Goal: Navigation & Orientation: Find specific page/section

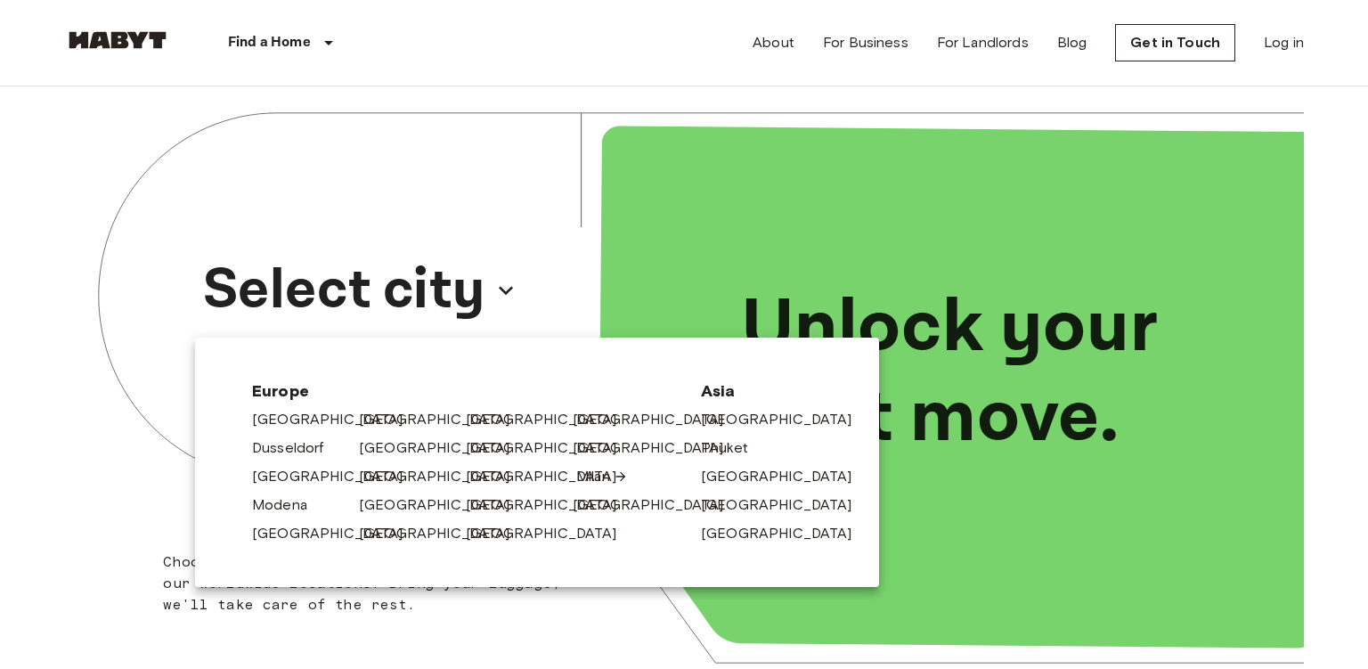
click at [592, 478] on link "Milan" at bounding box center [602, 476] width 52 height 21
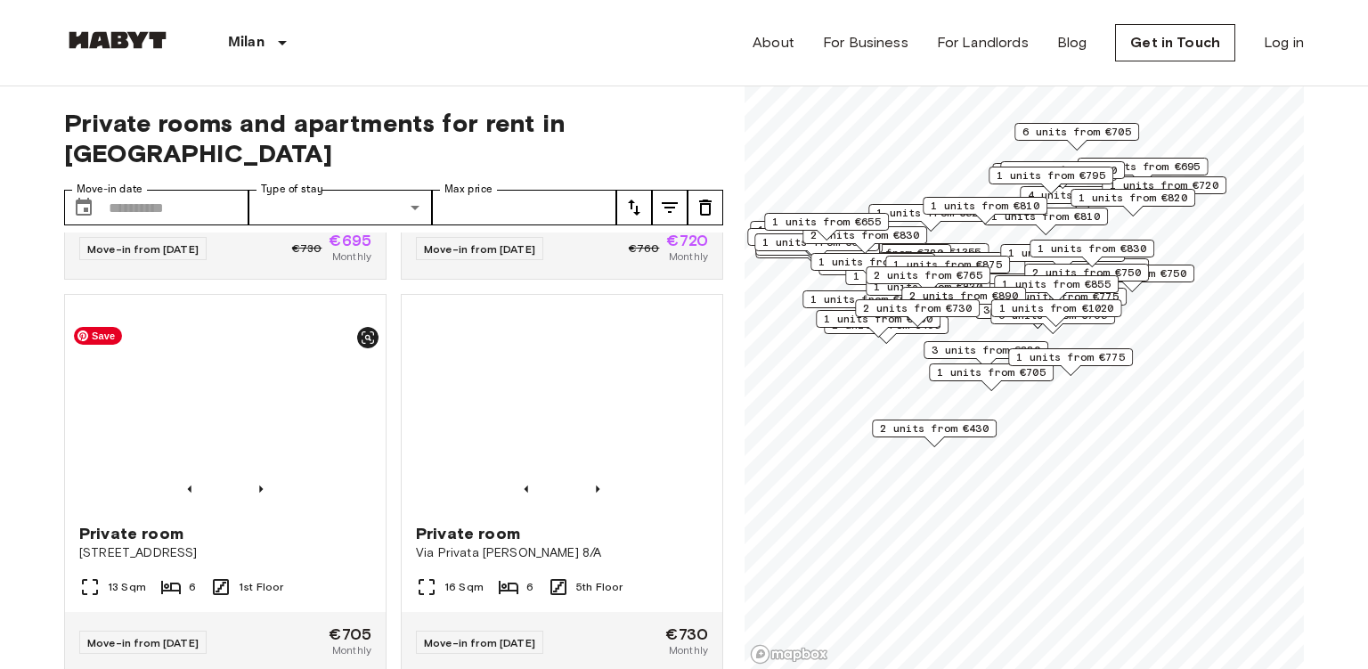
scroll to position [741, 0]
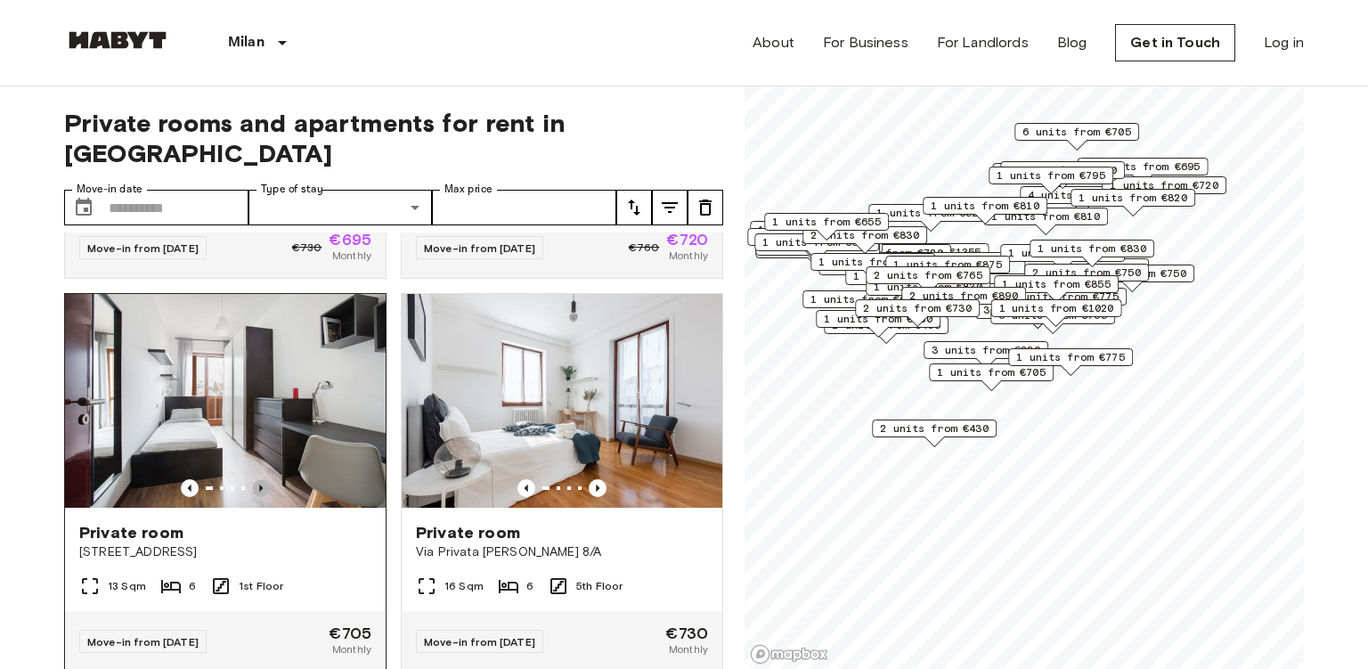
click at [264, 479] on icon "Previous image" at bounding box center [261, 488] width 18 height 18
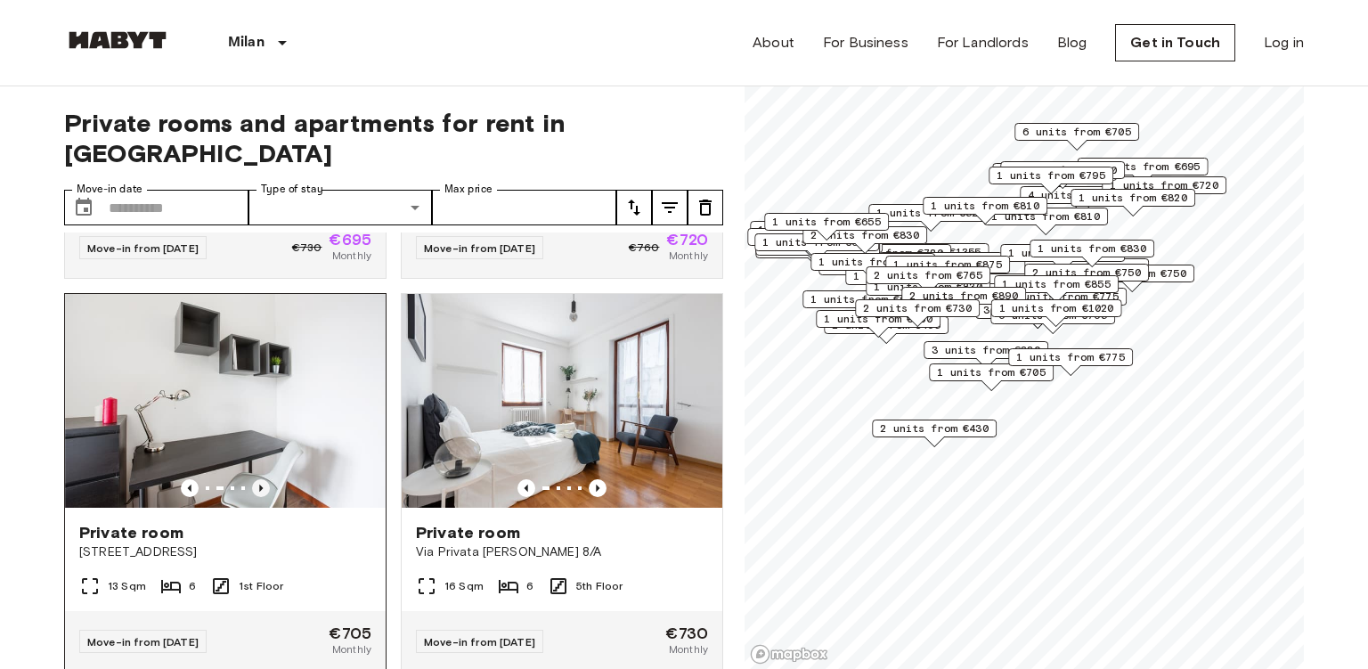
click at [264, 479] on icon "Previous image" at bounding box center [261, 488] width 18 height 18
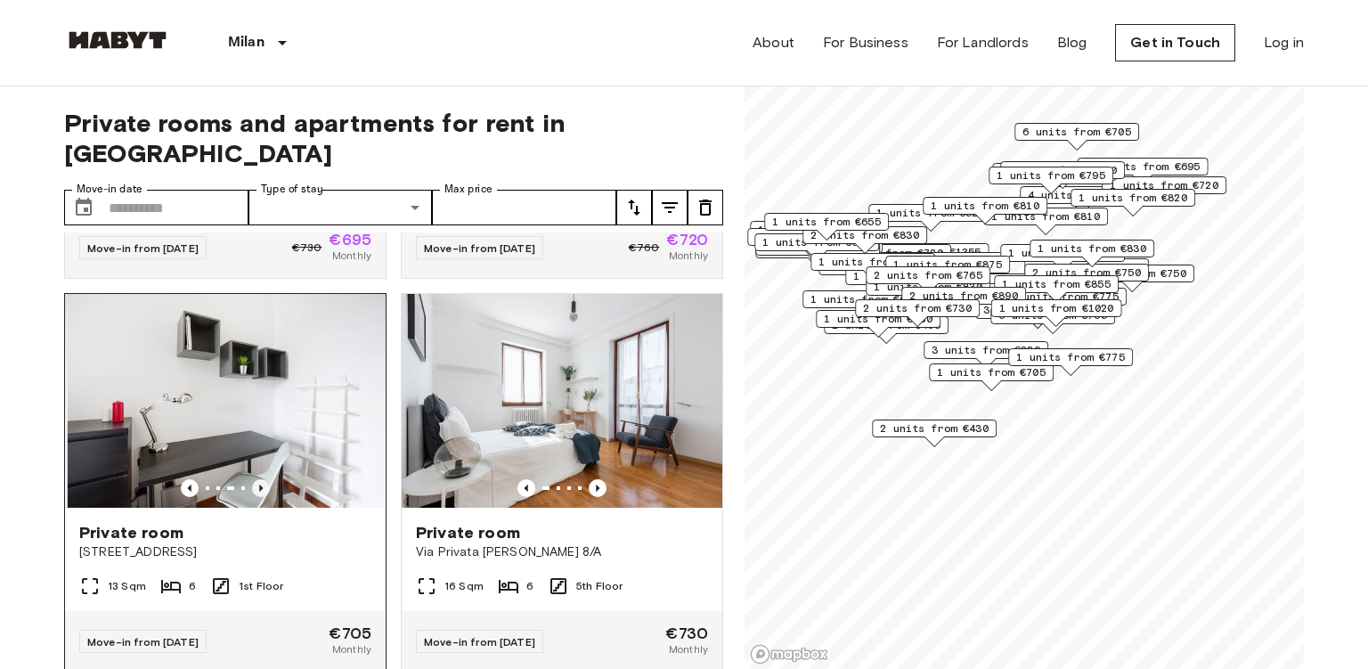
click at [264, 479] on icon "Previous image" at bounding box center [261, 488] width 18 height 18
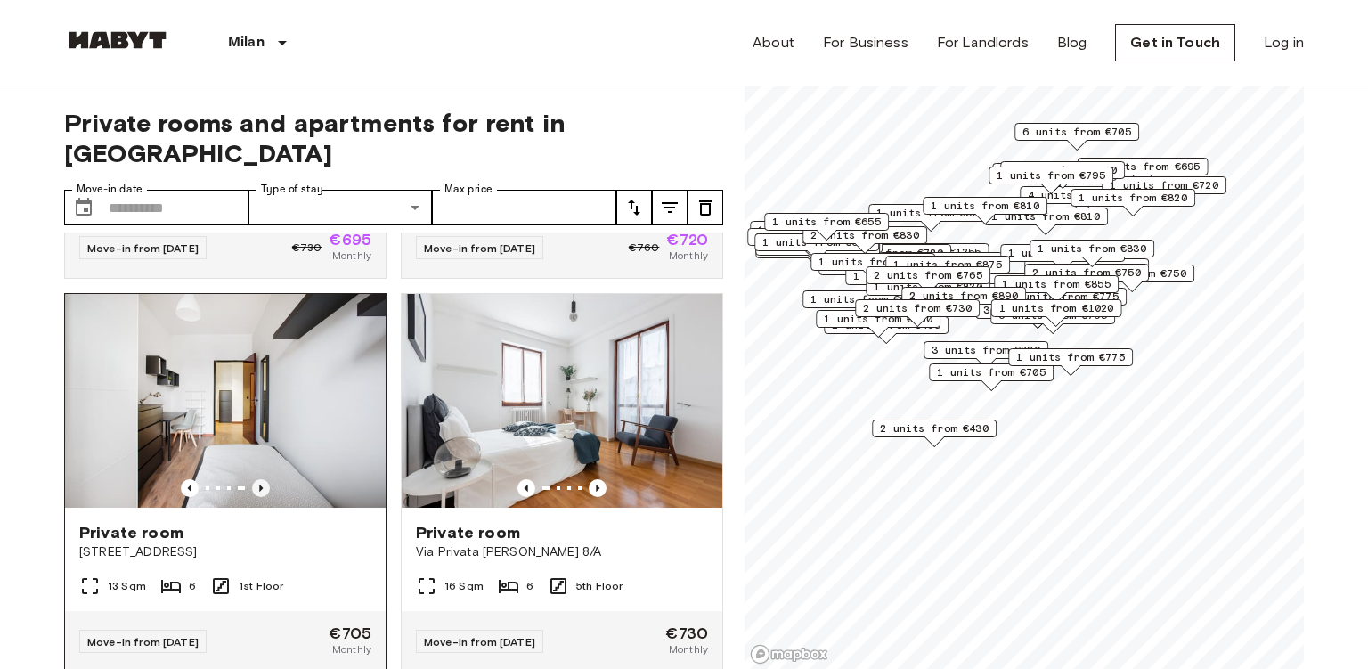
click at [264, 479] on icon "Previous image" at bounding box center [261, 488] width 18 height 18
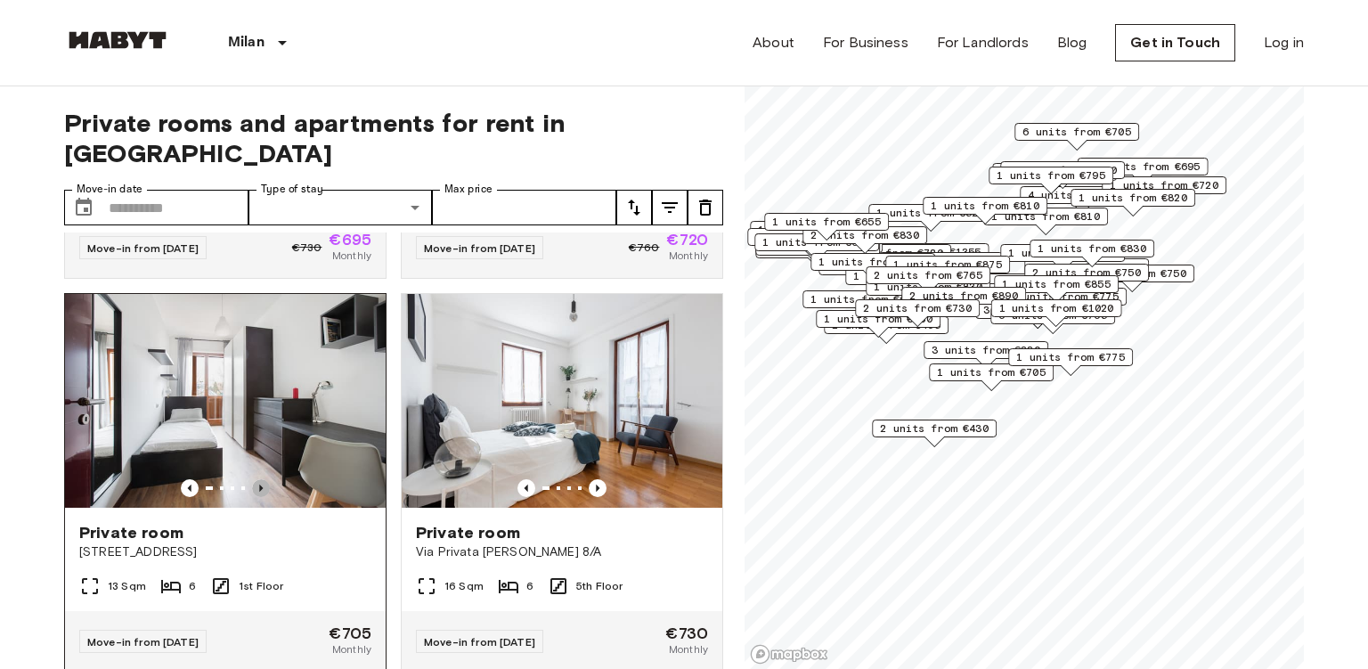
click at [264, 479] on icon "Previous image" at bounding box center [261, 488] width 18 height 18
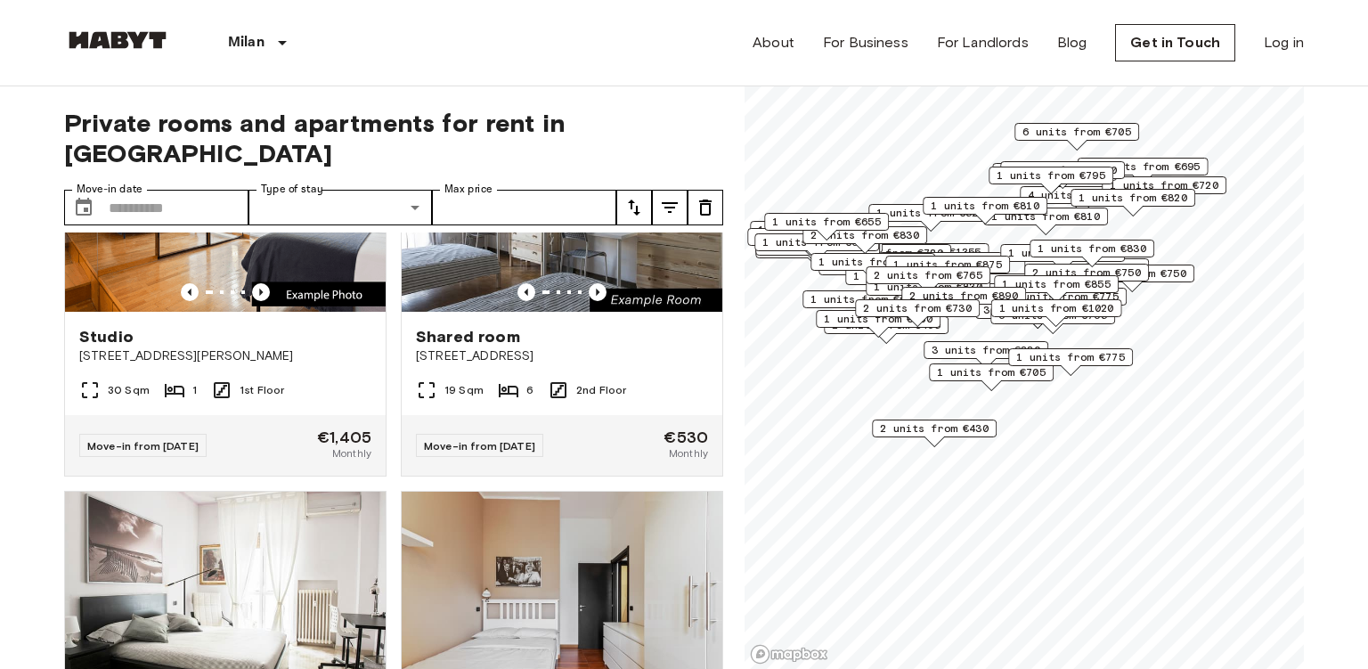
scroll to position [0, 0]
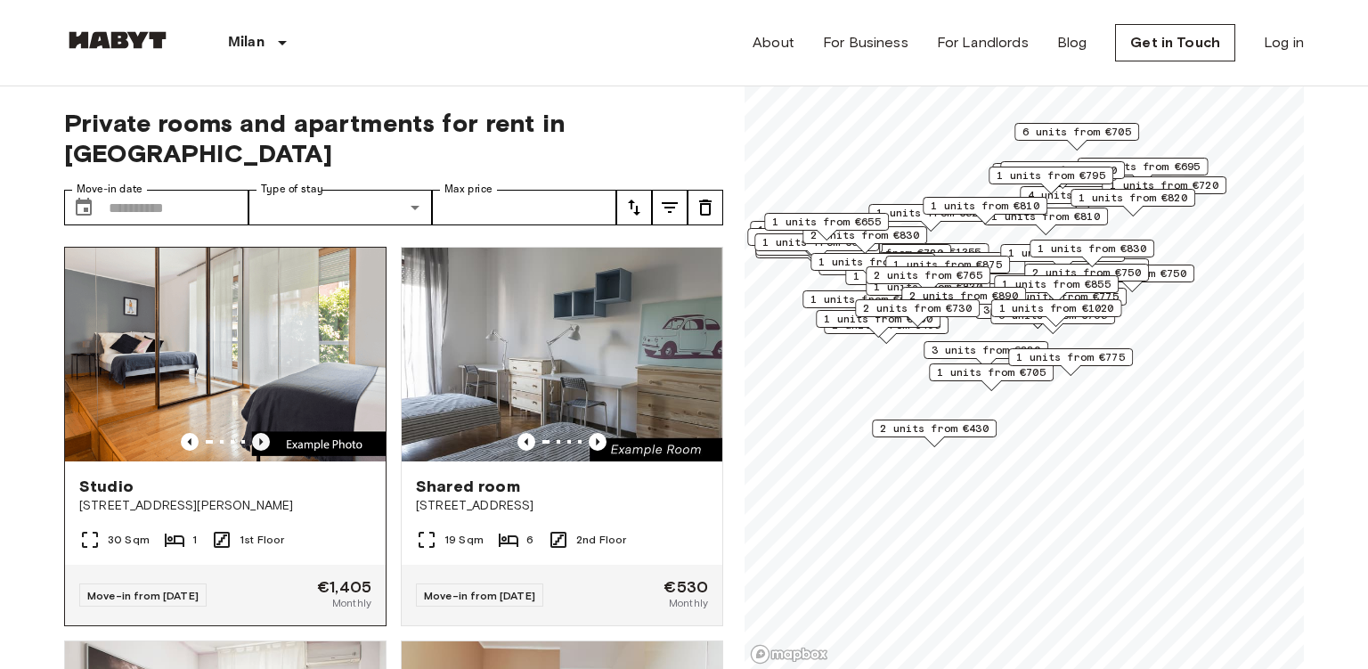
click at [262, 433] on icon "Previous image" at bounding box center [261, 442] width 18 height 18
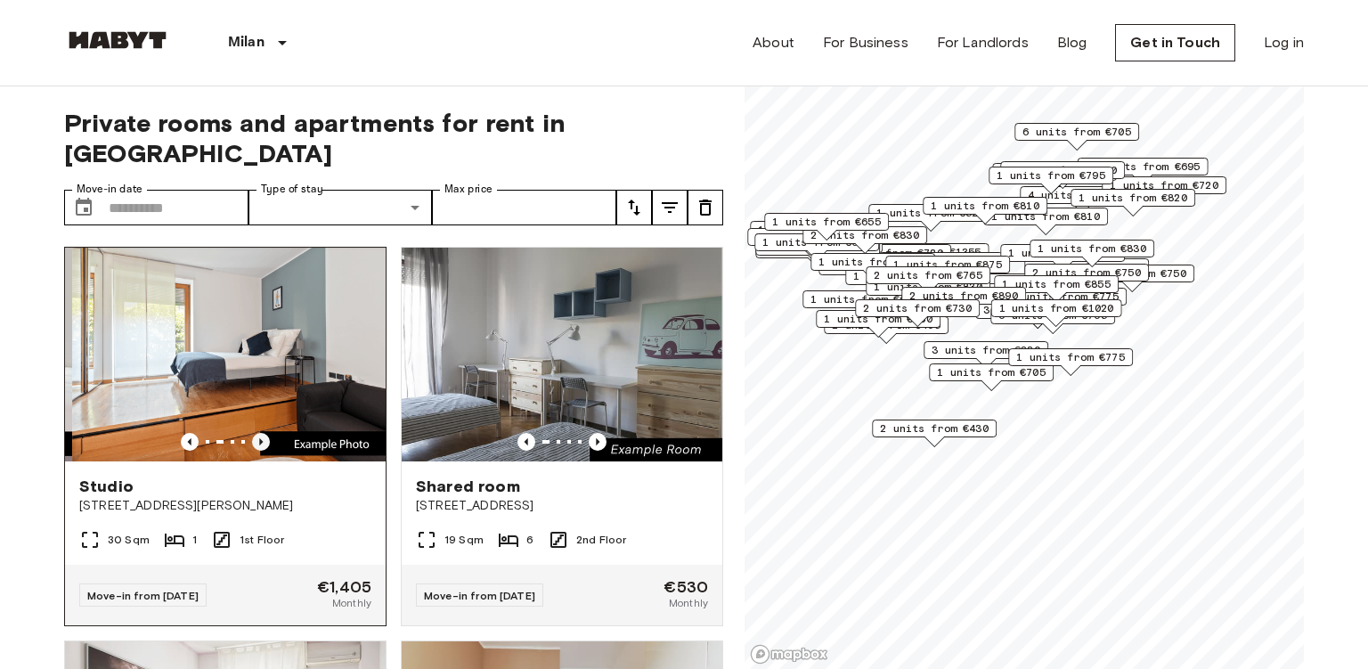
click at [262, 433] on icon "Previous image" at bounding box center [261, 442] width 18 height 18
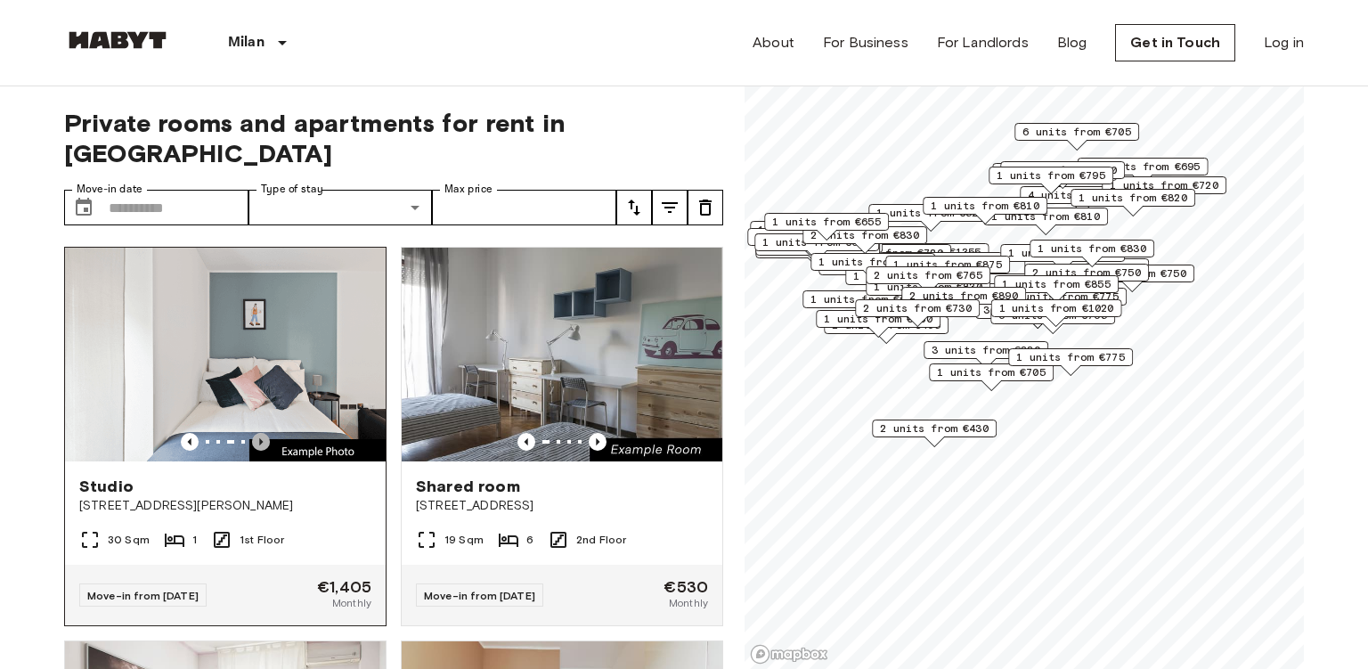
click at [262, 433] on icon "Previous image" at bounding box center [261, 442] width 18 height 18
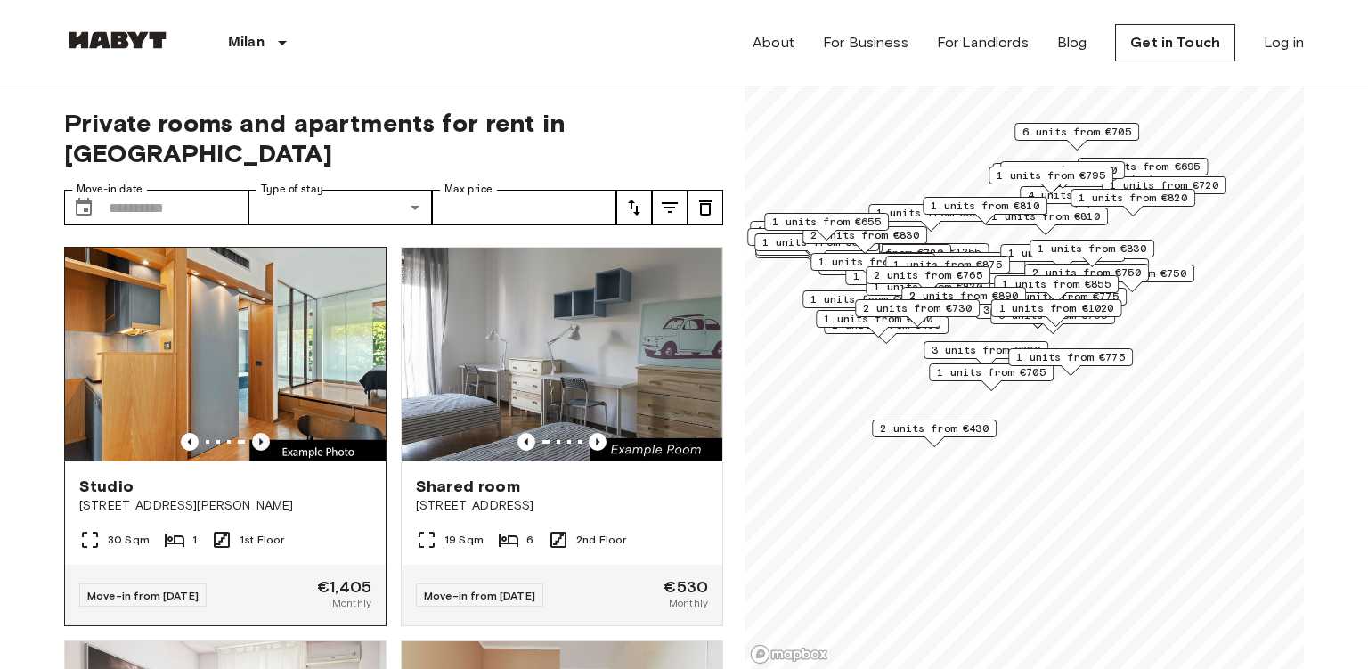
click at [262, 433] on icon "Previous image" at bounding box center [261, 442] width 18 height 18
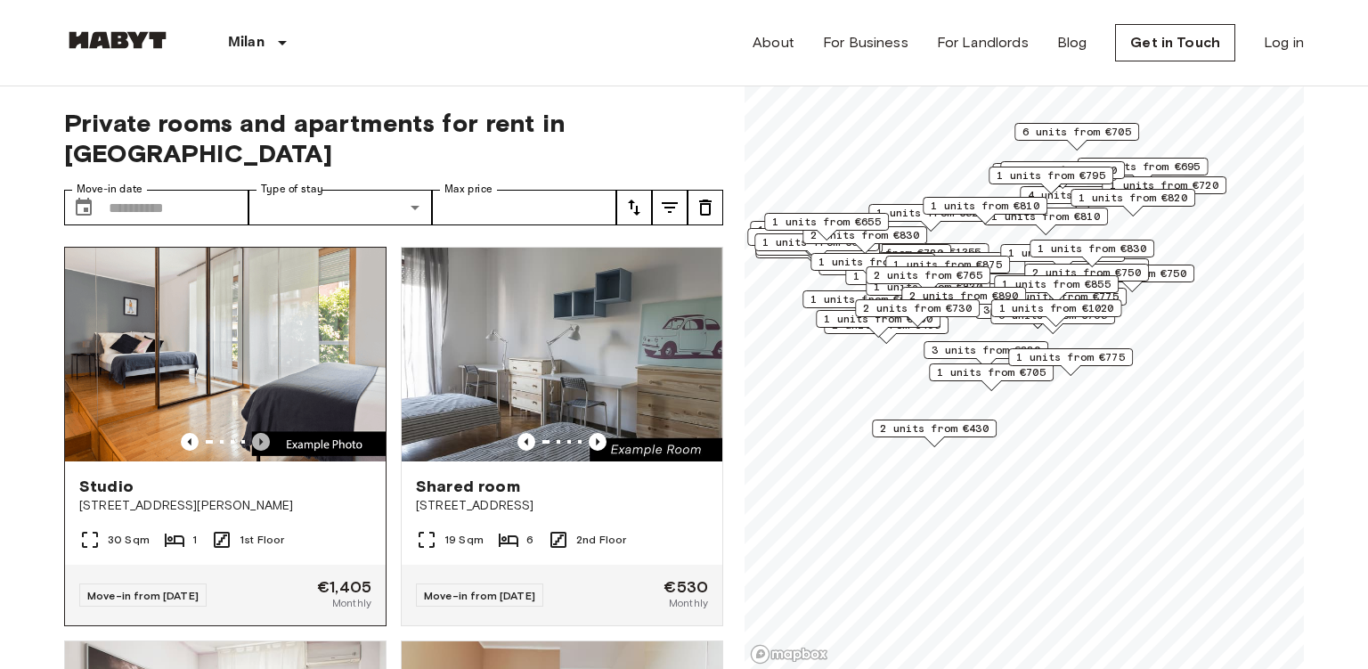
click at [262, 433] on icon "Previous image" at bounding box center [261, 442] width 18 height 18
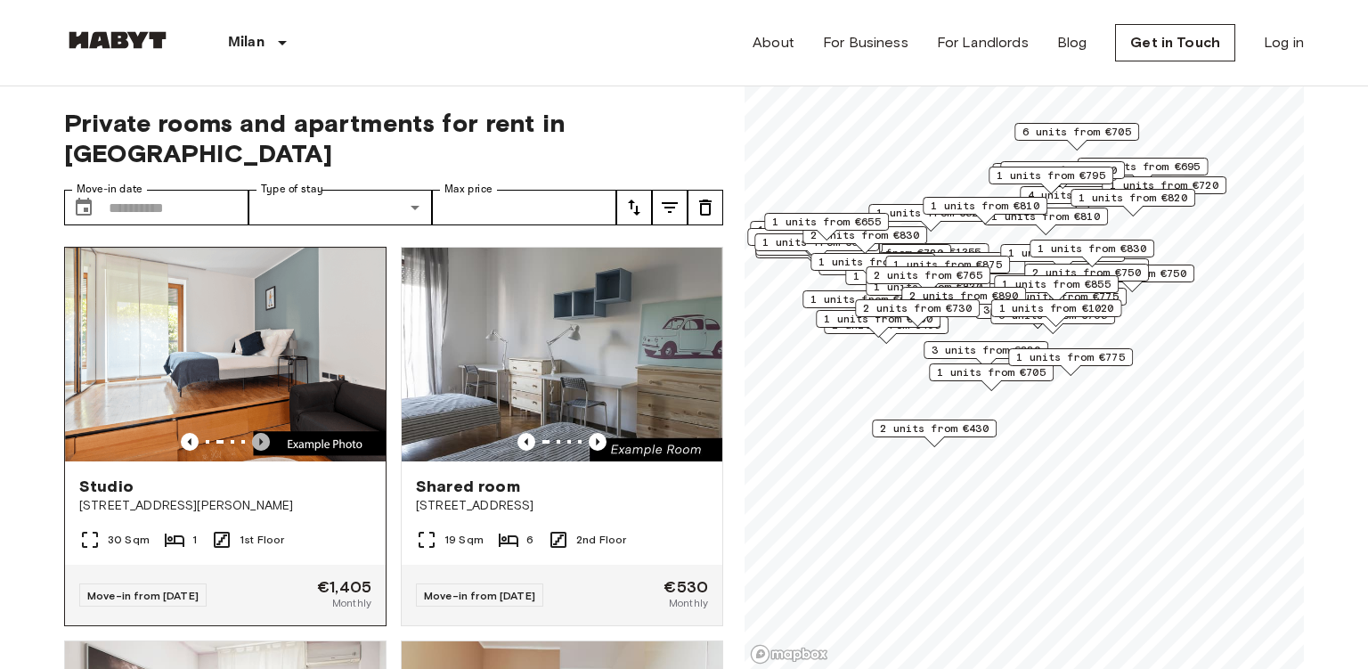
click at [262, 433] on icon "Previous image" at bounding box center [261, 442] width 18 height 18
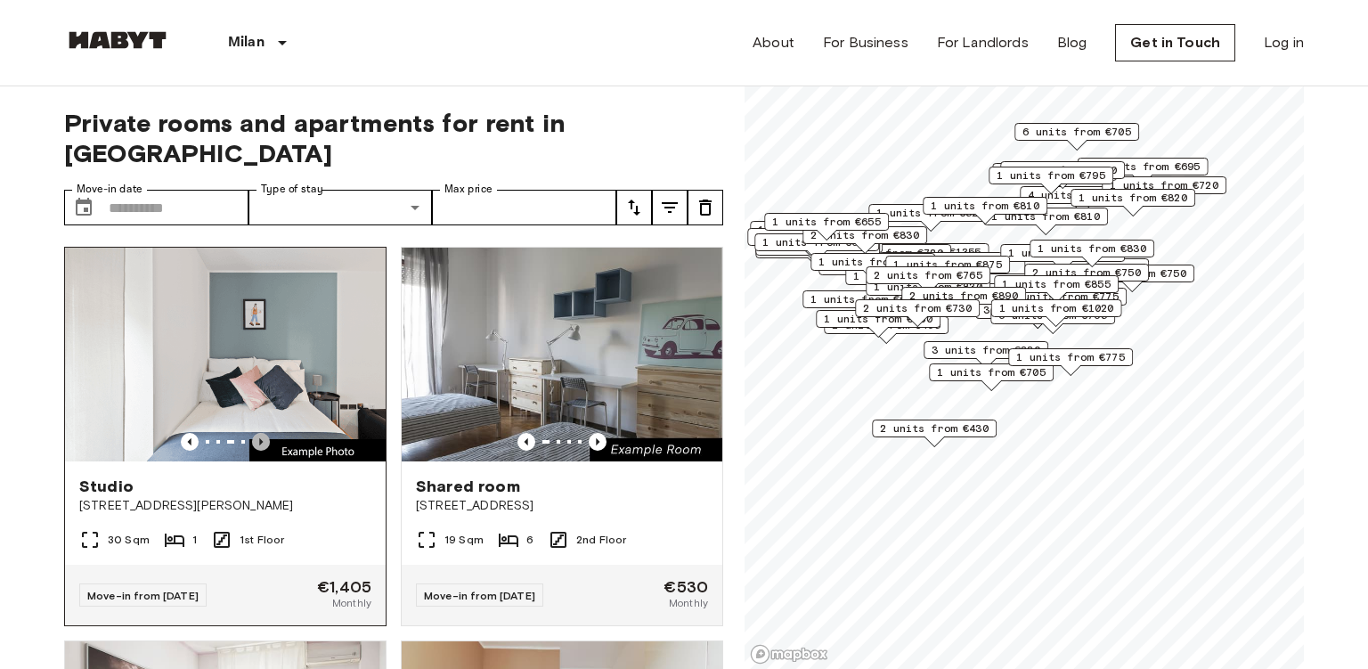
click at [262, 433] on icon "Previous image" at bounding box center [261, 442] width 18 height 18
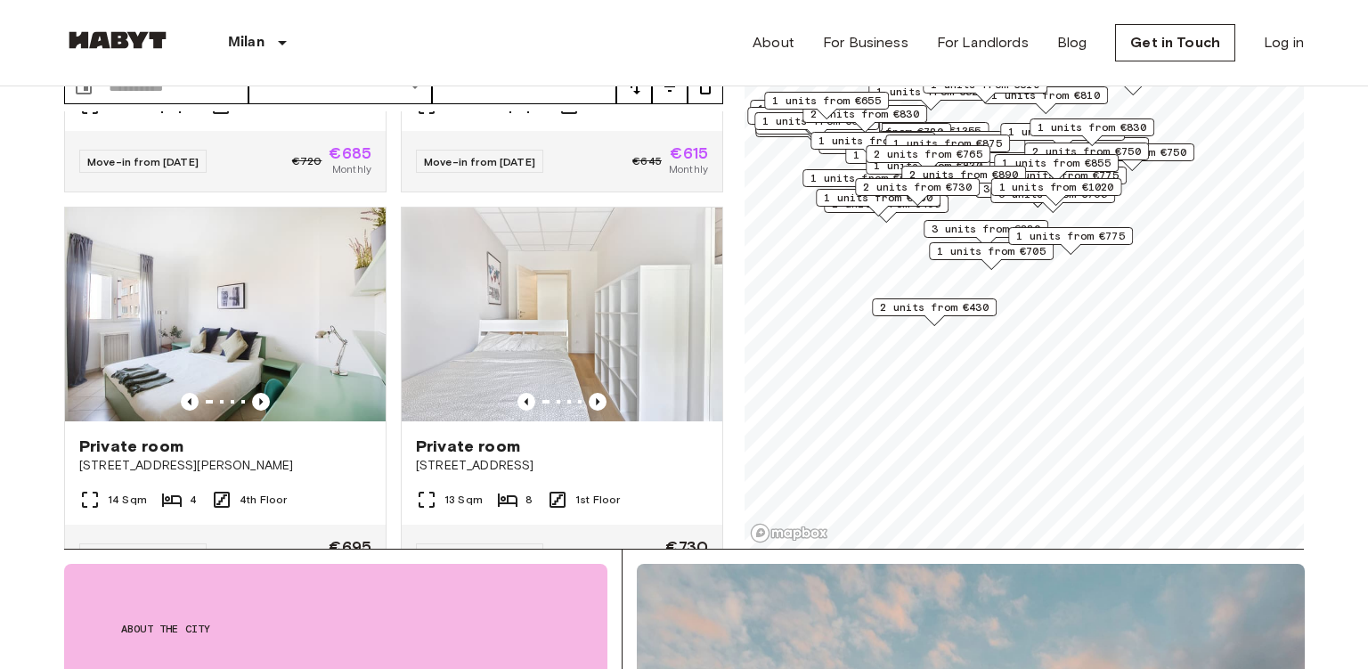
scroll to position [3478, 0]
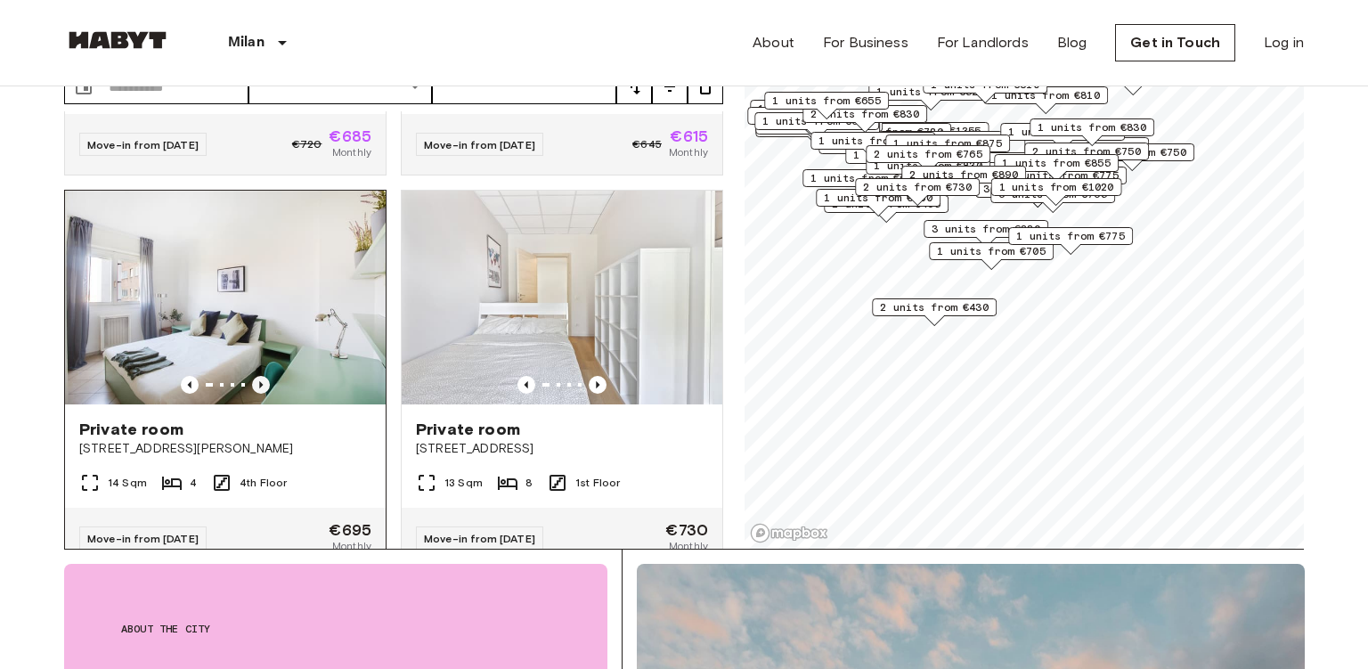
click at [256, 376] on icon "Previous image" at bounding box center [261, 385] width 18 height 18
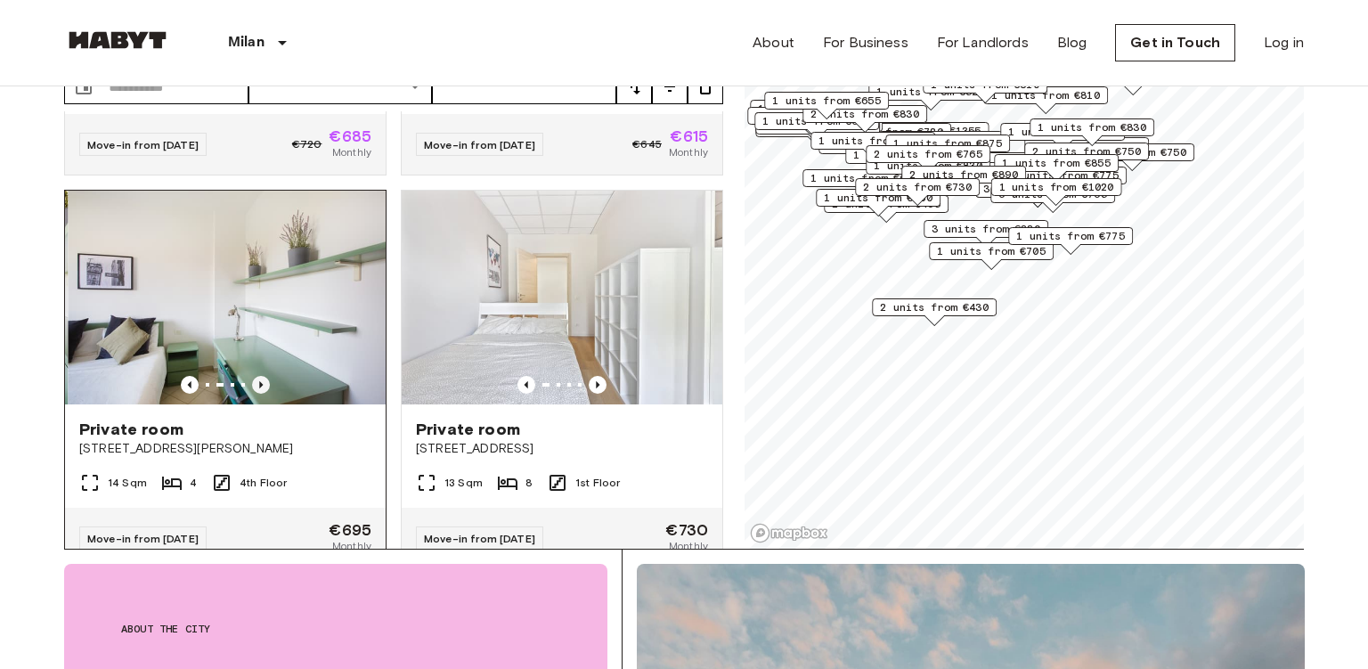
click at [256, 376] on icon "Previous image" at bounding box center [261, 385] width 18 height 18
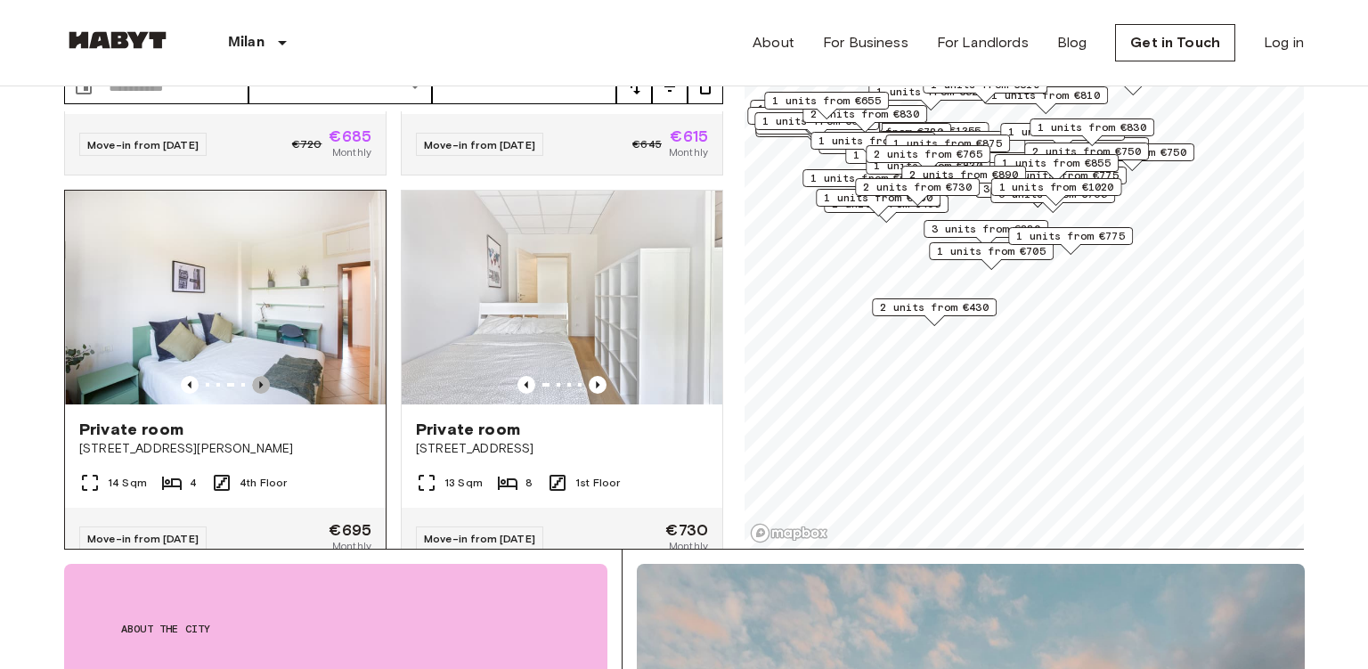
click at [256, 376] on icon "Previous image" at bounding box center [261, 385] width 18 height 18
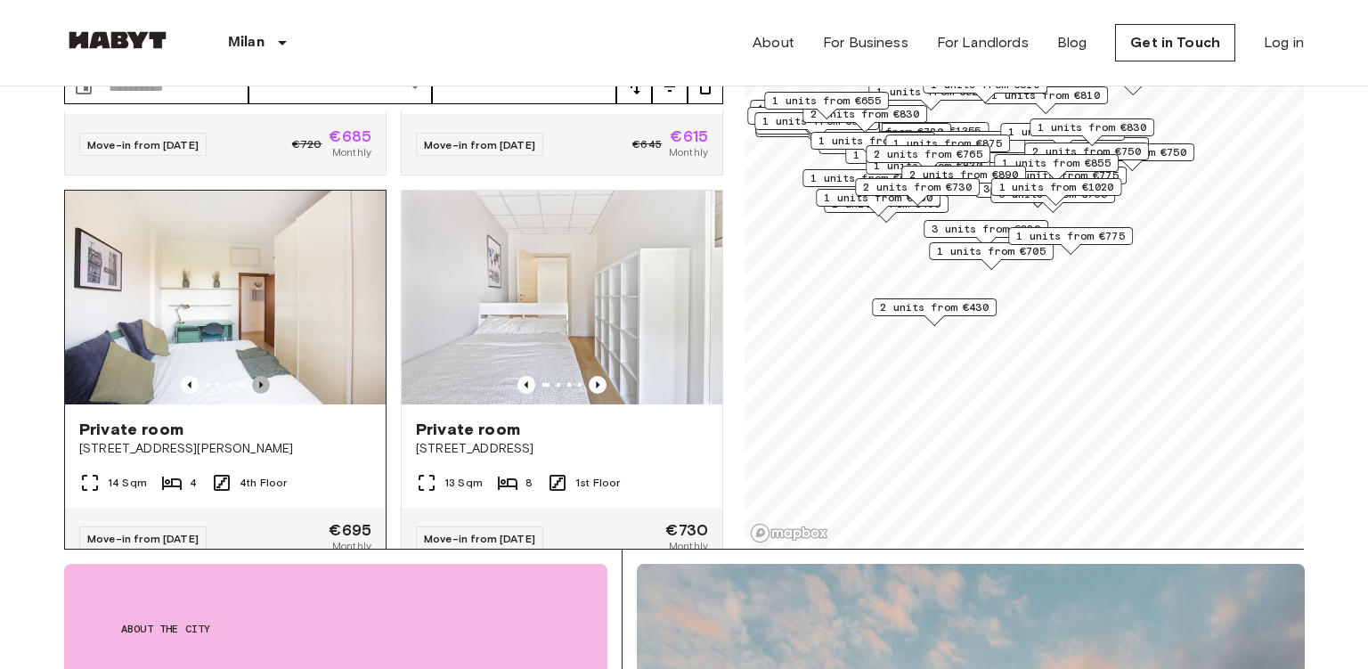
click at [256, 376] on icon "Previous image" at bounding box center [261, 385] width 18 height 18
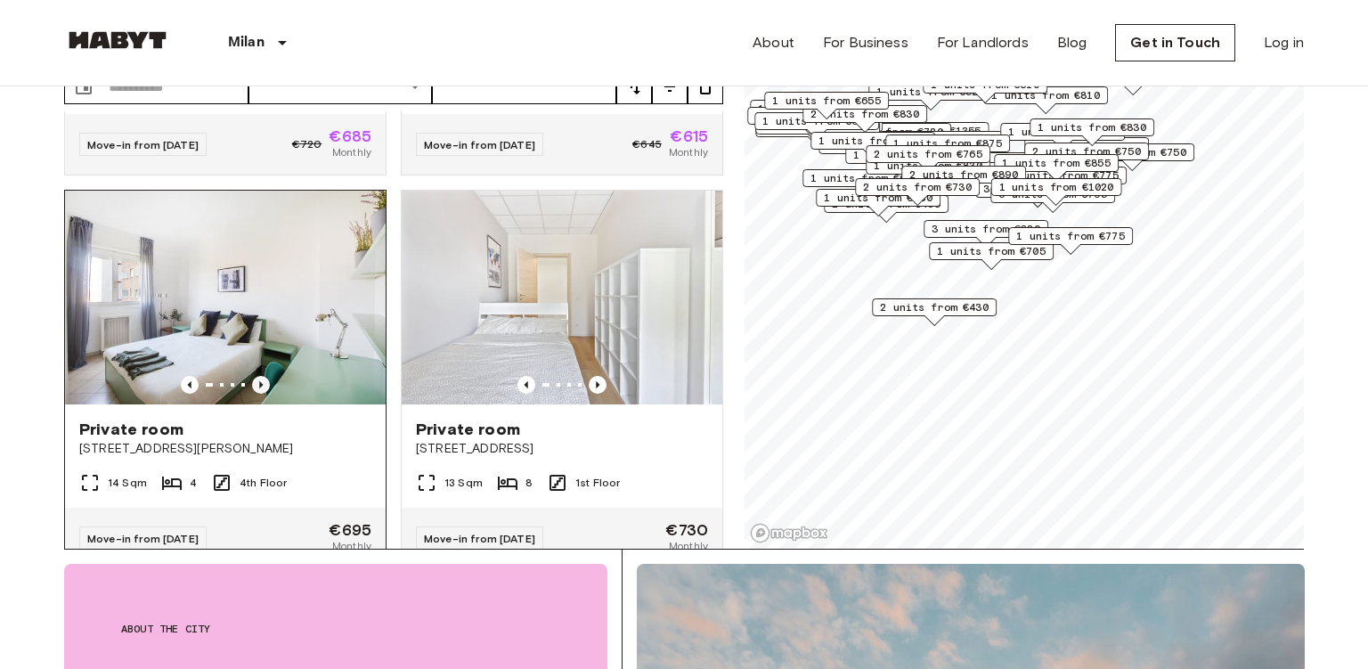
click at [256, 376] on icon "Previous image" at bounding box center [261, 385] width 18 height 18
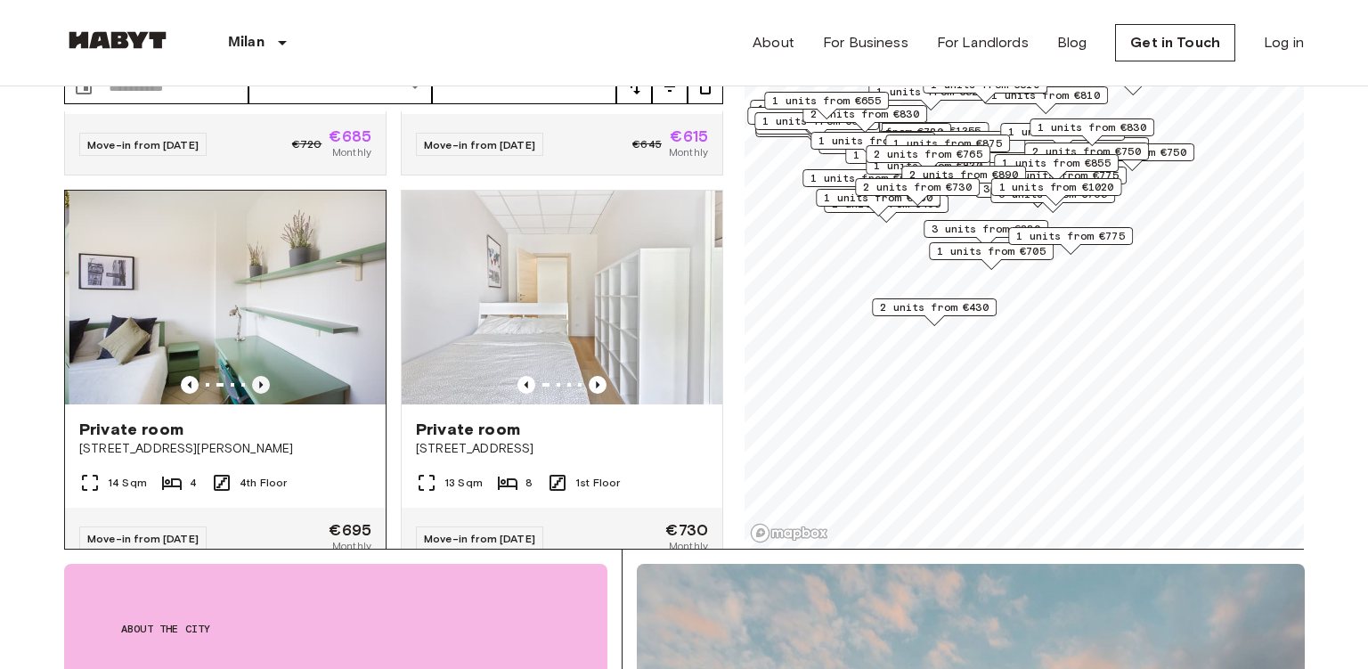
click at [256, 376] on icon "Previous image" at bounding box center [261, 385] width 18 height 18
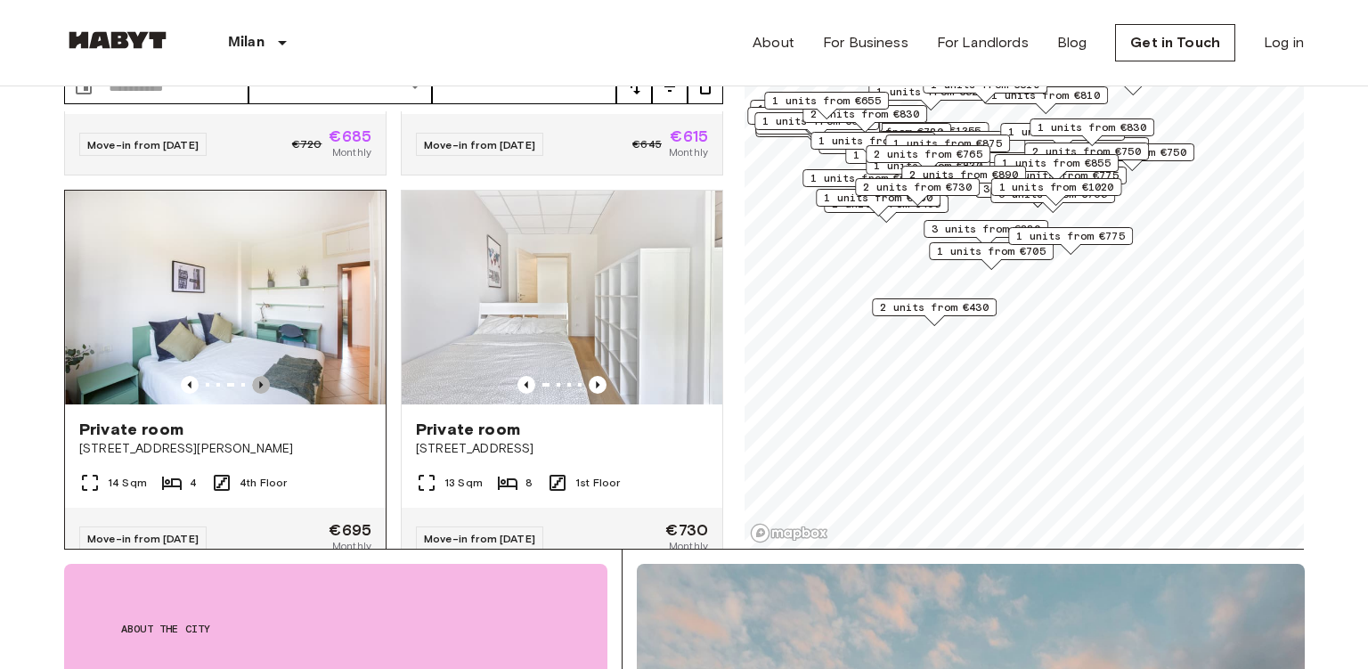
click at [256, 376] on icon "Previous image" at bounding box center [261, 385] width 18 height 18
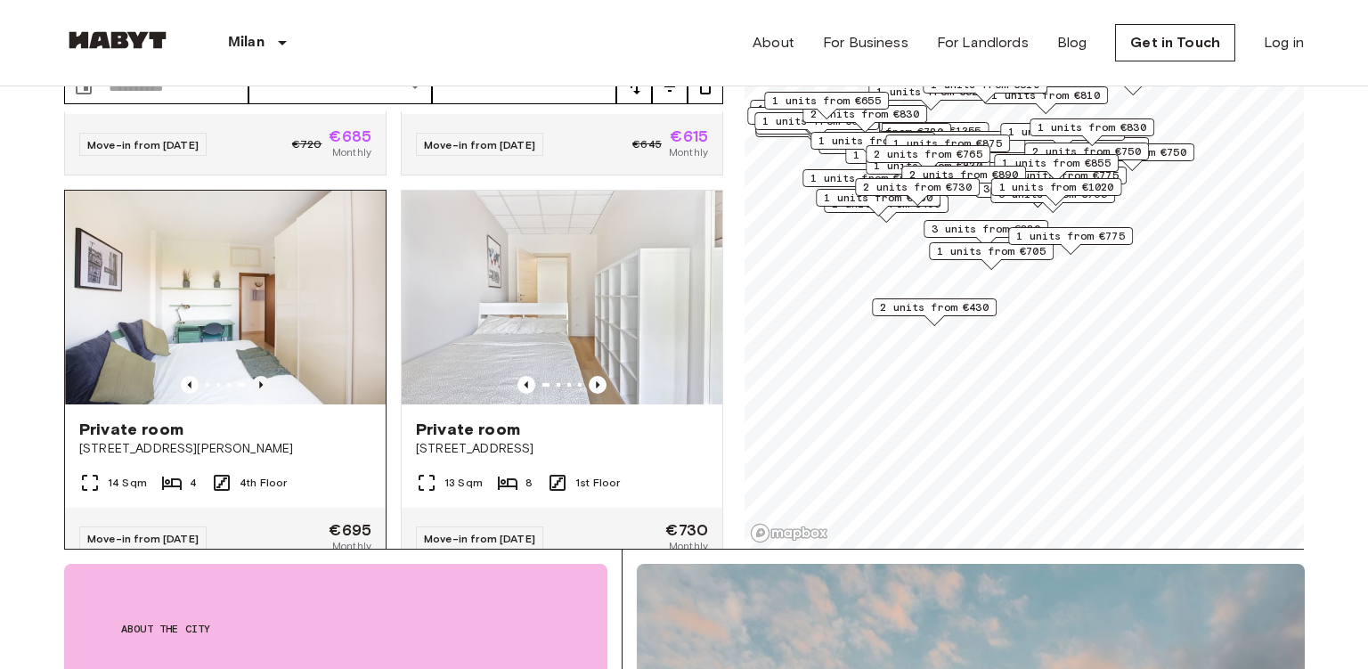
click at [256, 376] on icon "Previous image" at bounding box center [261, 385] width 18 height 18
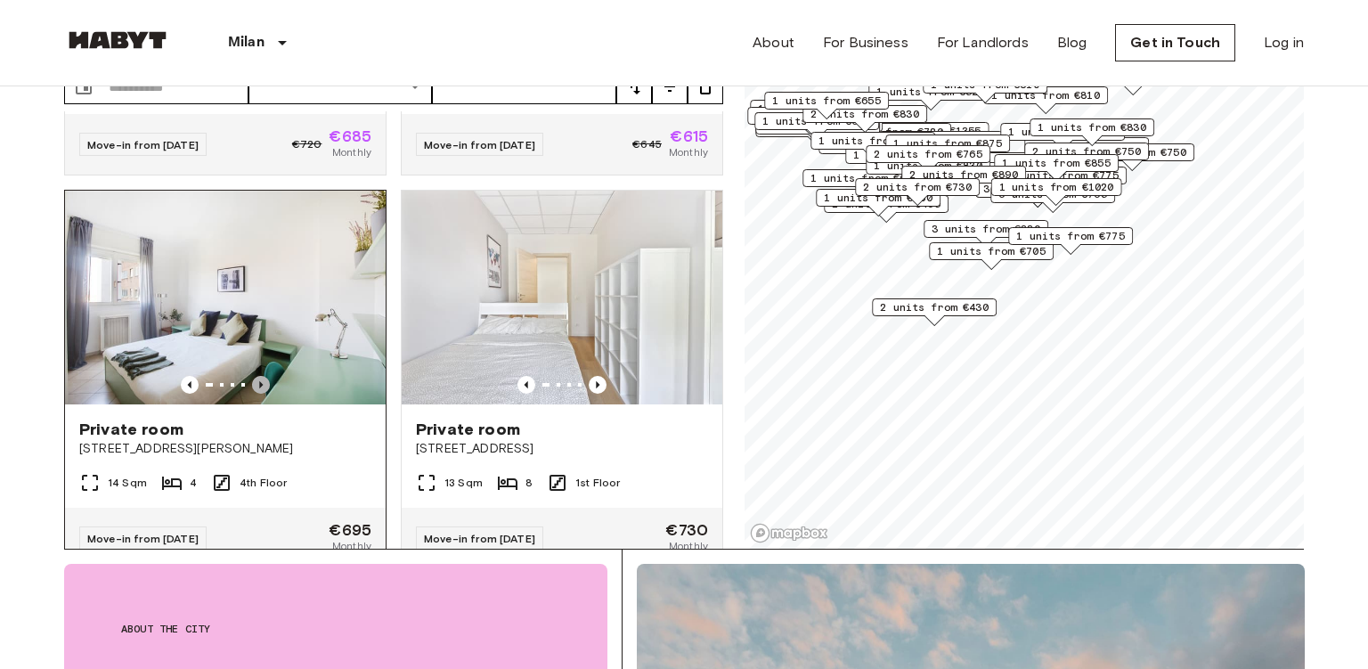
click at [256, 376] on icon "Previous image" at bounding box center [261, 385] width 18 height 18
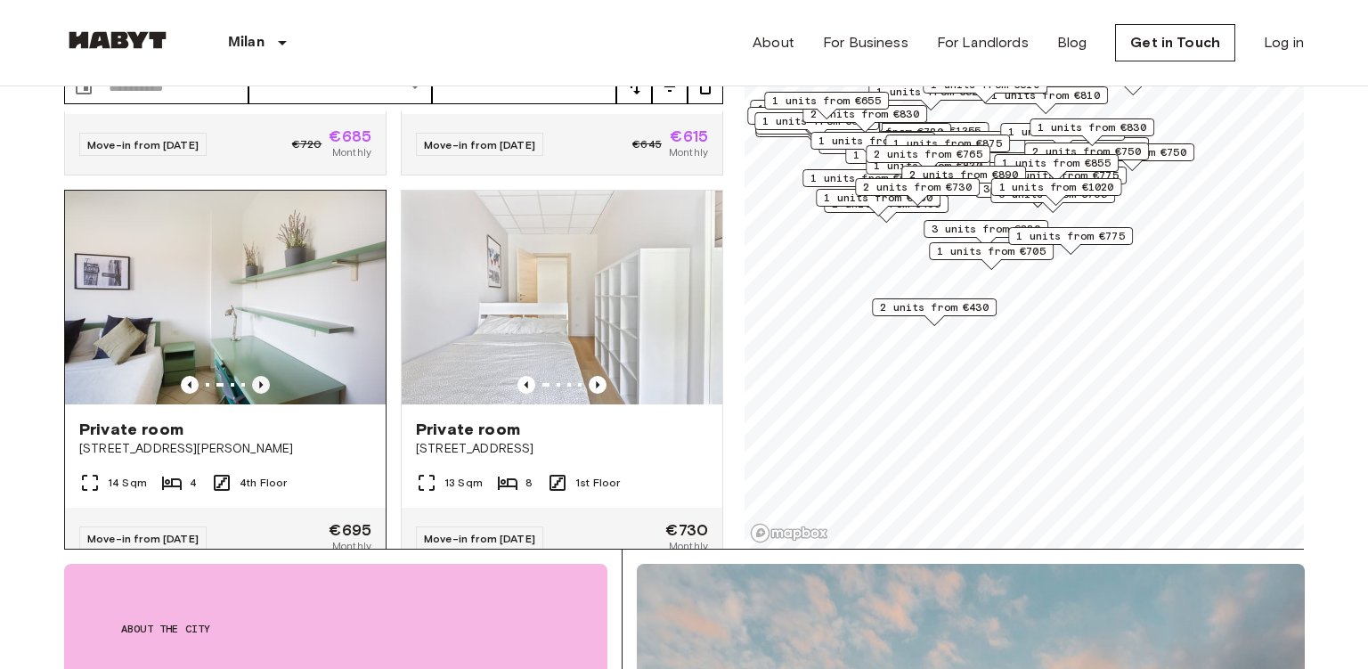
click at [256, 376] on icon "Previous image" at bounding box center [261, 385] width 18 height 18
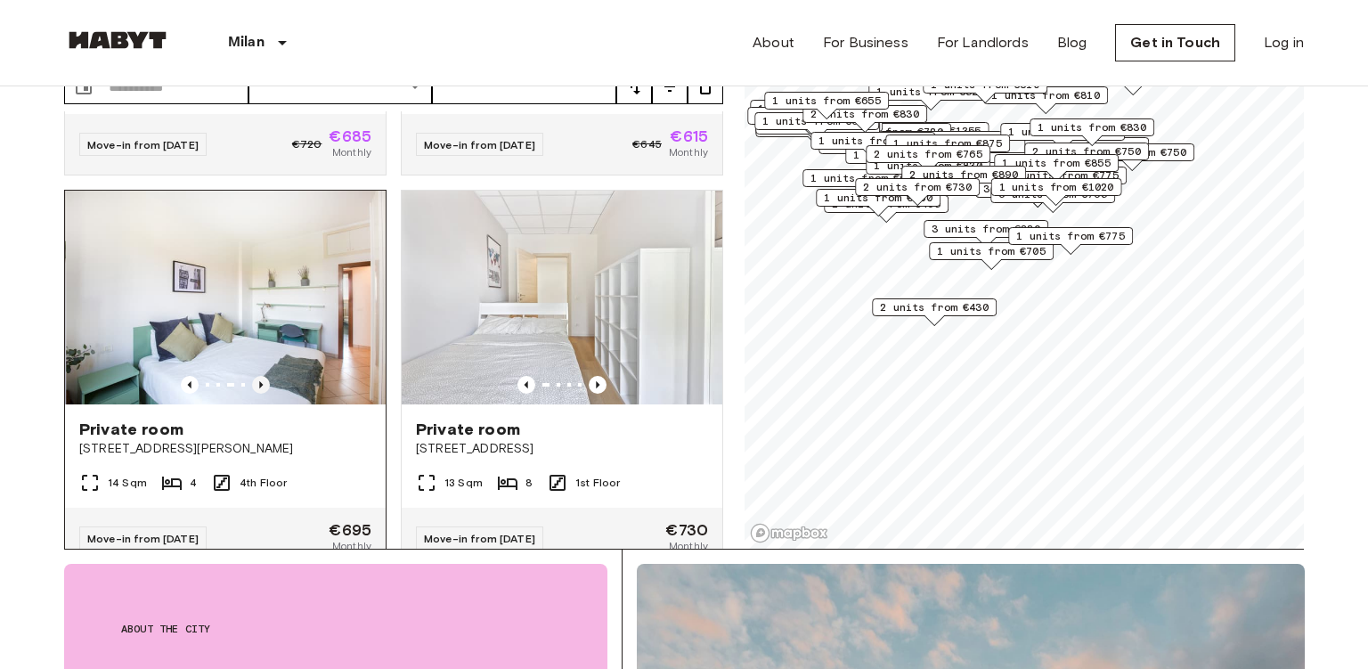
click at [256, 376] on icon "Previous image" at bounding box center [261, 385] width 18 height 18
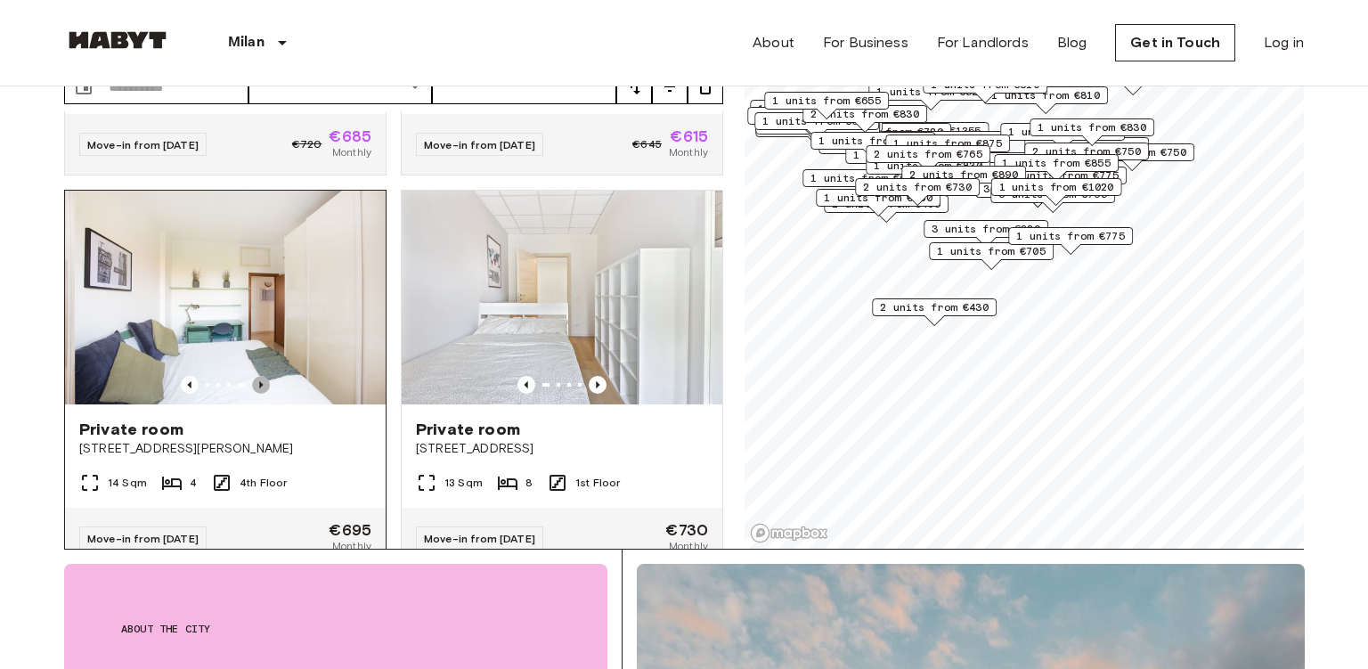
click at [256, 376] on icon "Previous image" at bounding box center [261, 385] width 18 height 18
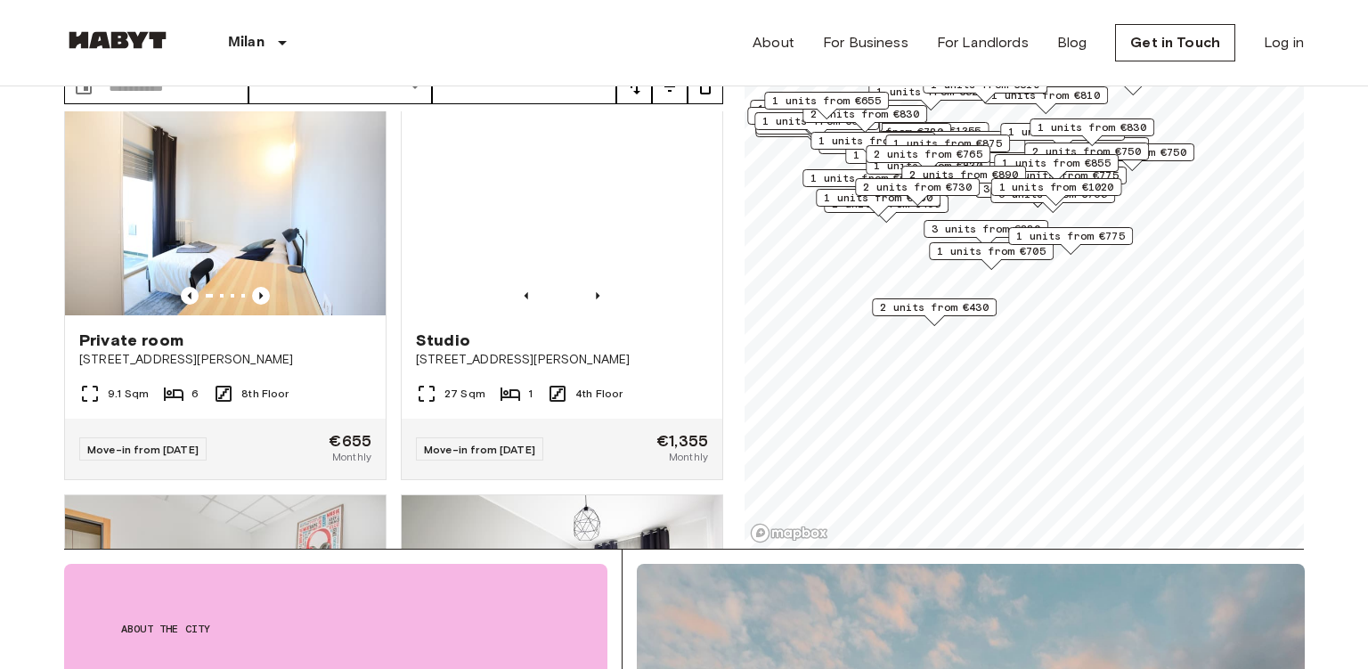
scroll to position [4726, 0]
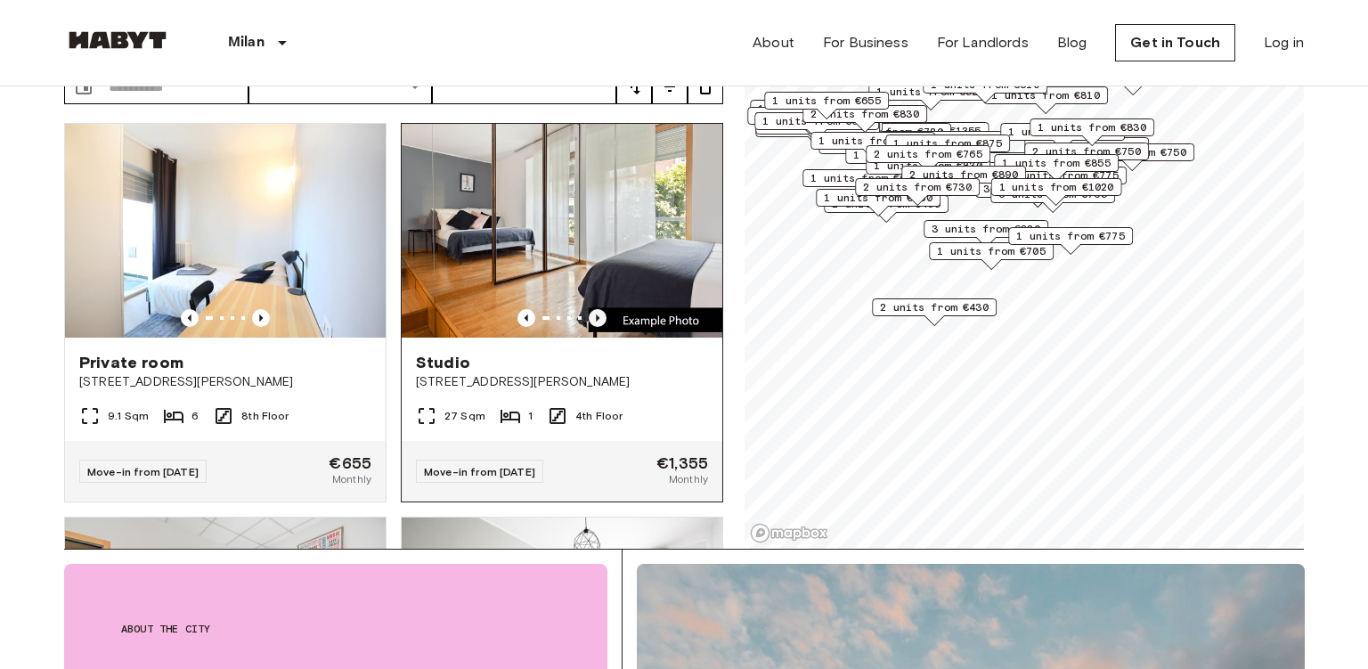
click at [597, 314] on icon "Previous image" at bounding box center [598, 317] width 4 height 7
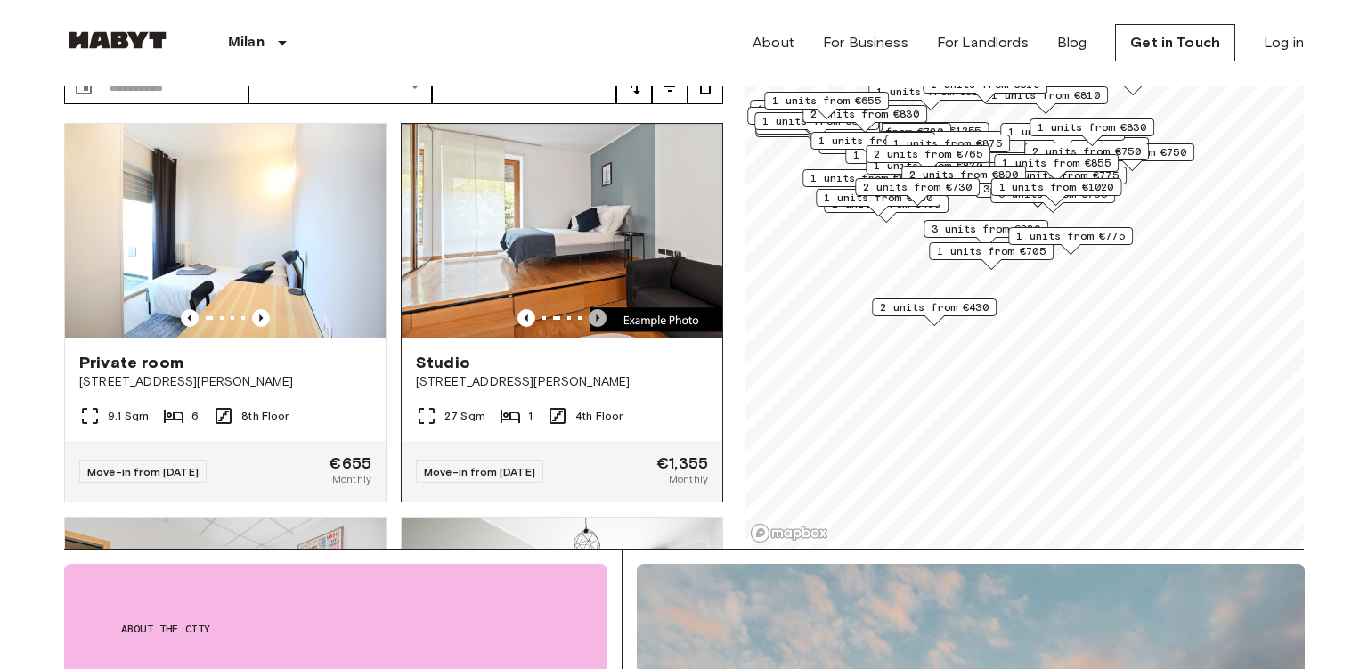
click at [597, 314] on icon "Previous image" at bounding box center [598, 317] width 4 height 7
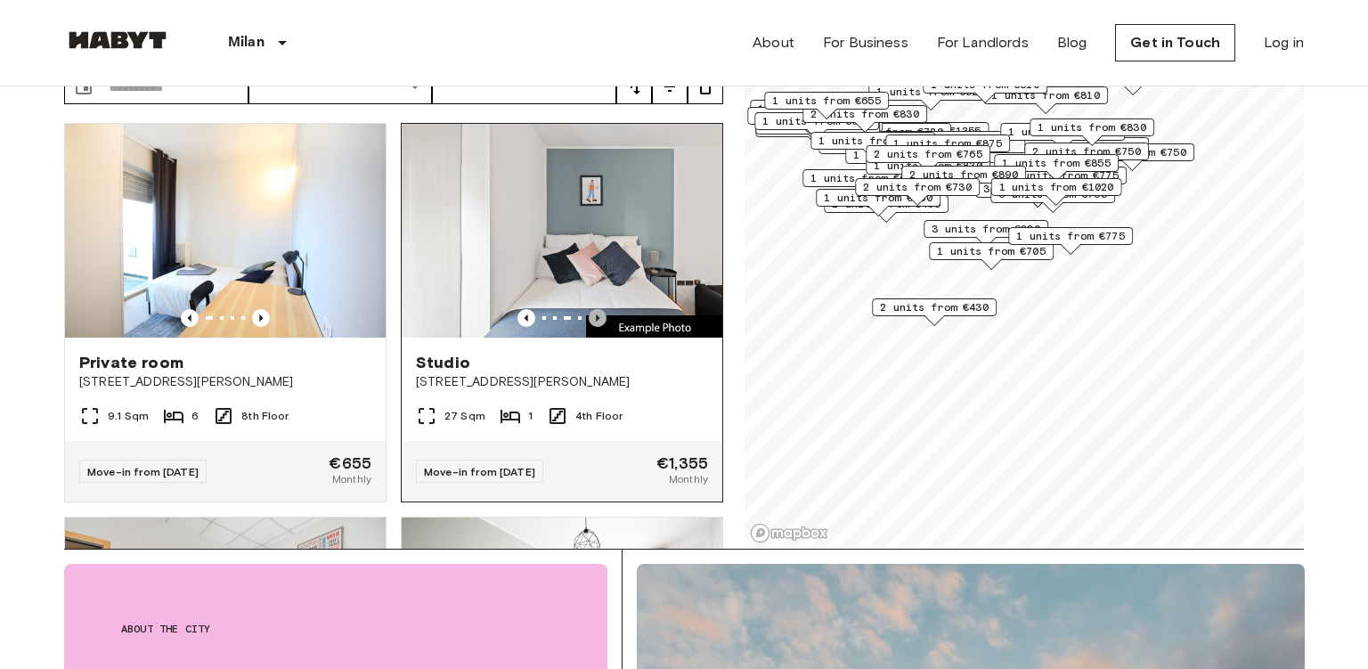
click at [597, 314] on icon "Previous image" at bounding box center [598, 317] width 4 height 7
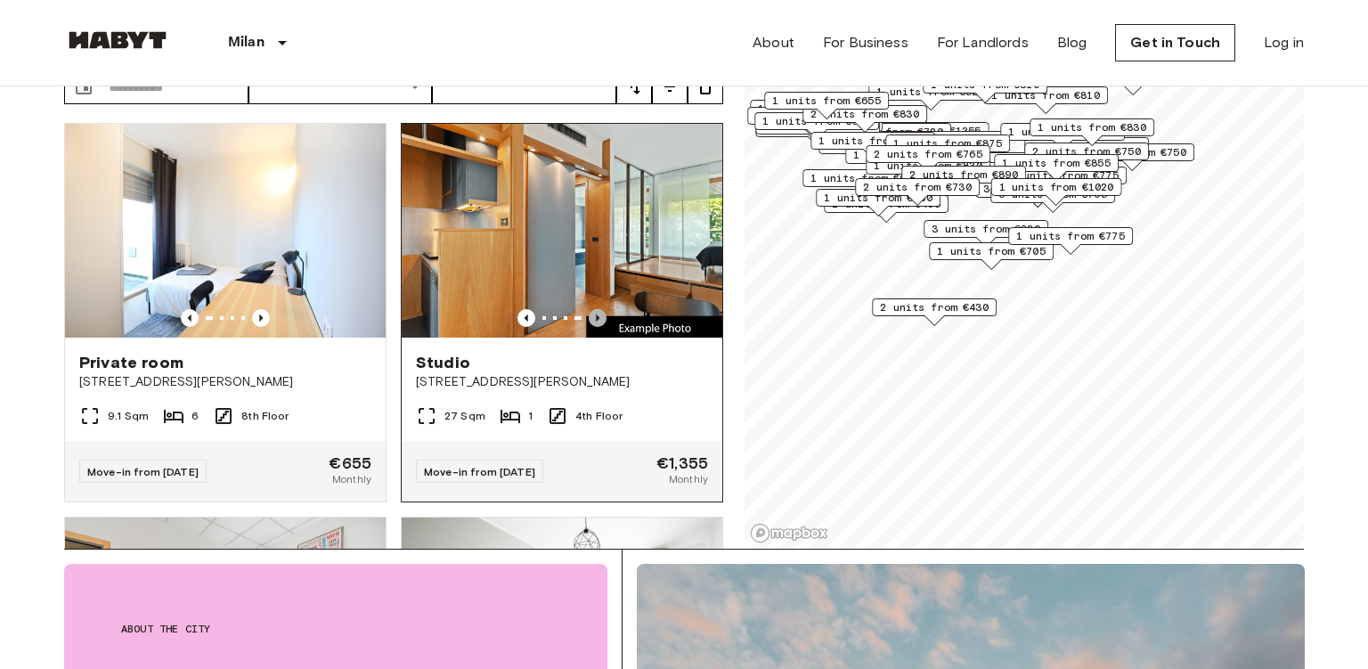
click at [597, 314] on icon "Previous image" at bounding box center [598, 317] width 4 height 7
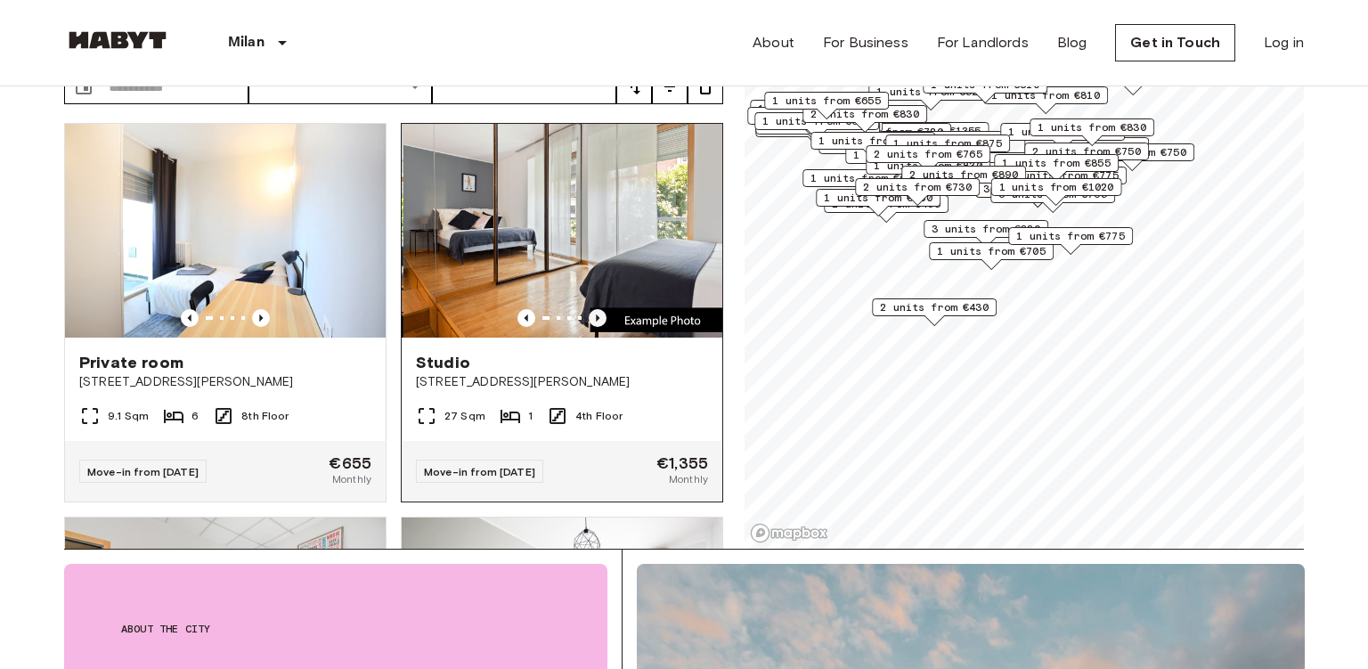
click at [597, 314] on icon "Previous image" at bounding box center [598, 317] width 4 height 7
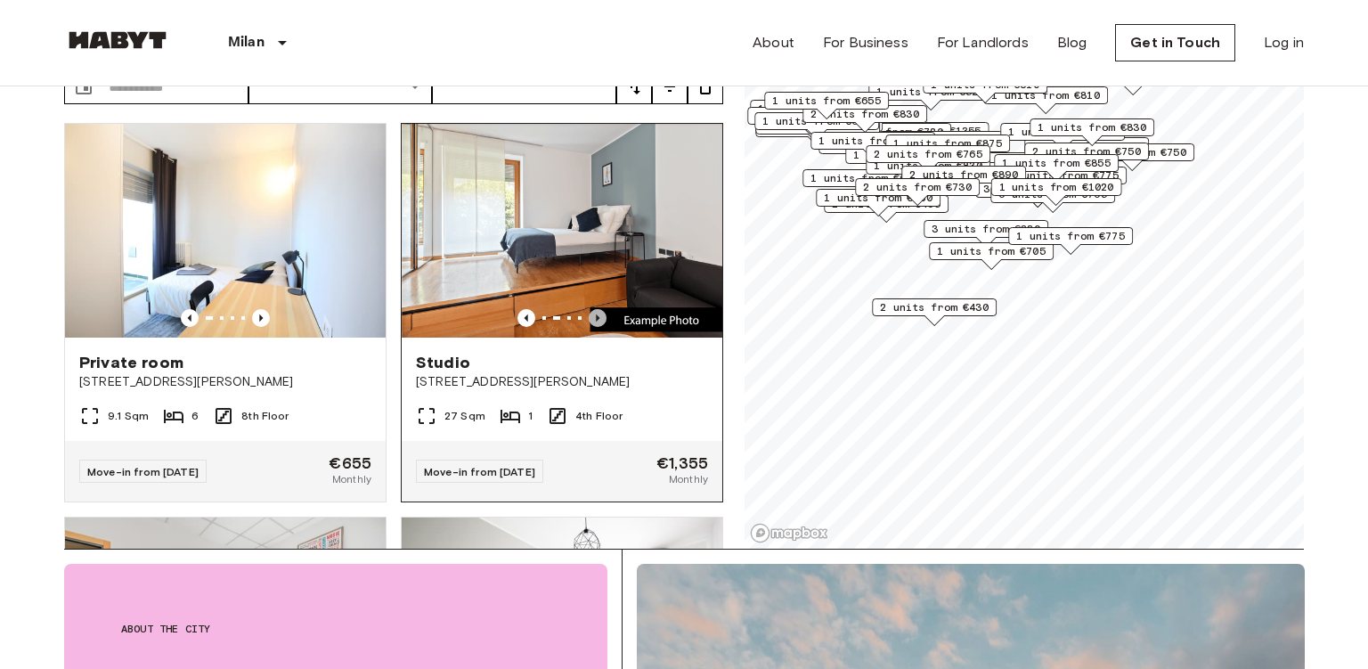
click at [597, 314] on icon "Previous image" at bounding box center [598, 317] width 4 height 7
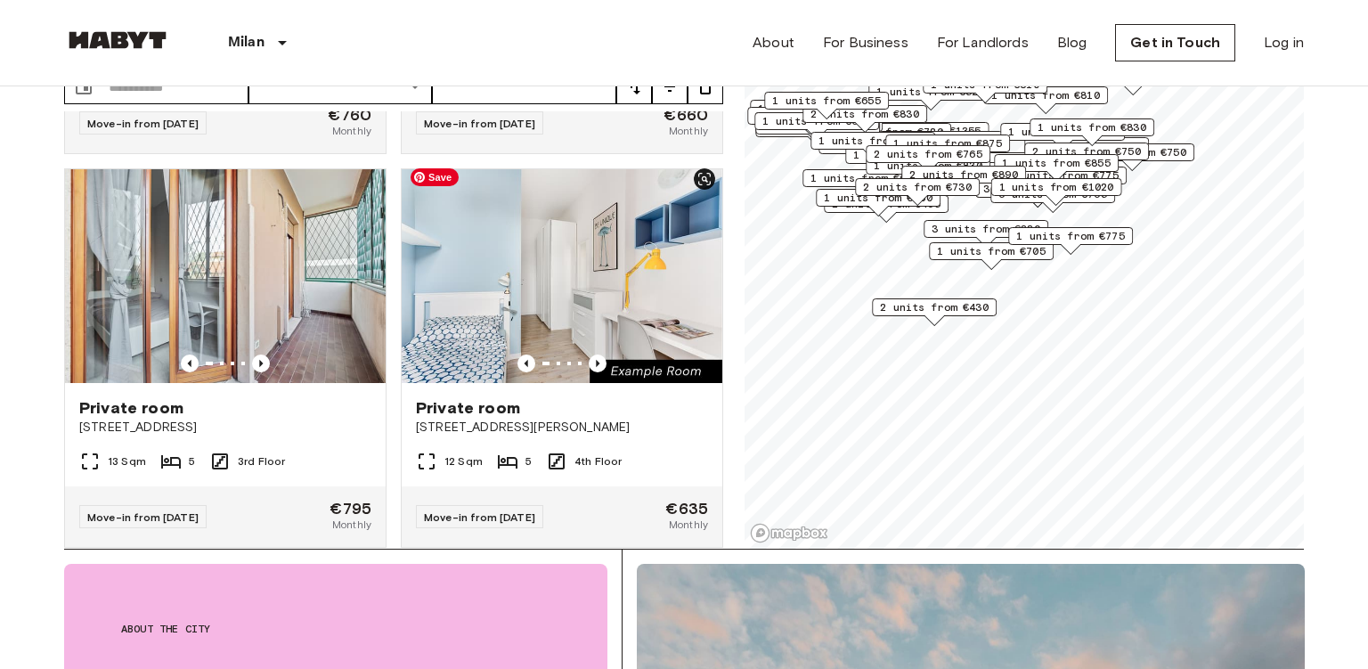
scroll to position [5468, 0]
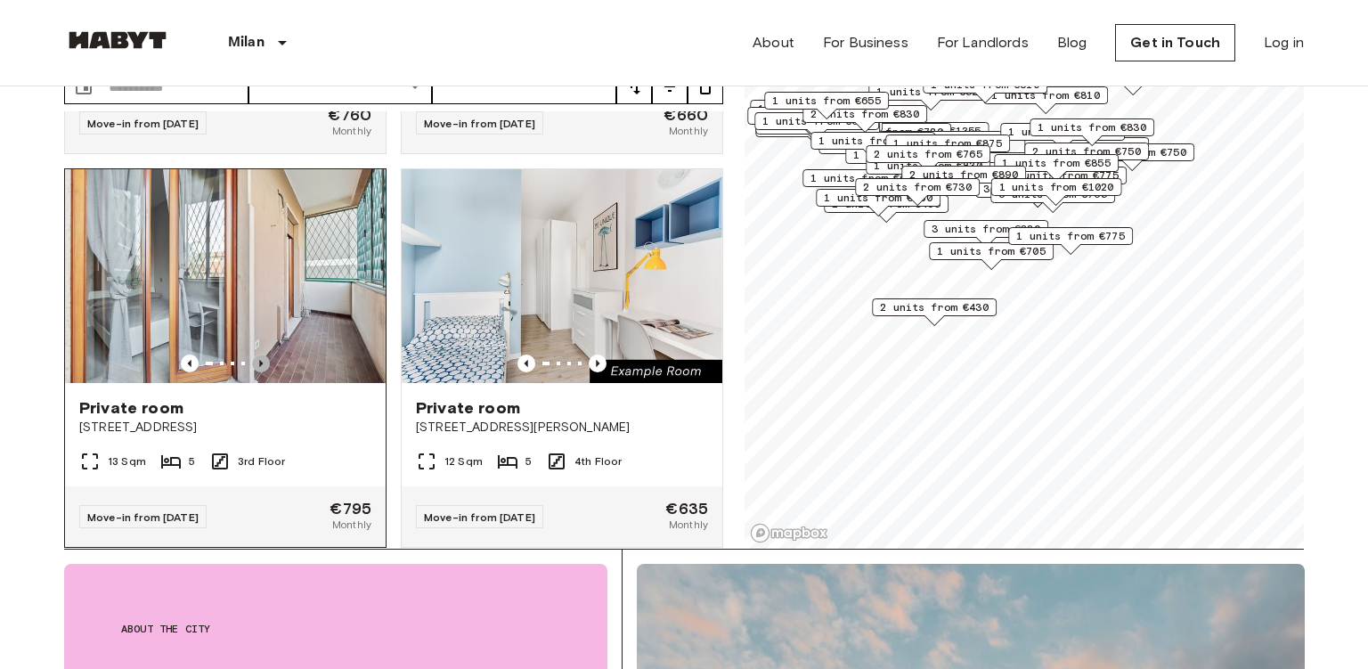
click at [265, 354] on icon "Previous image" at bounding box center [261, 363] width 18 height 18
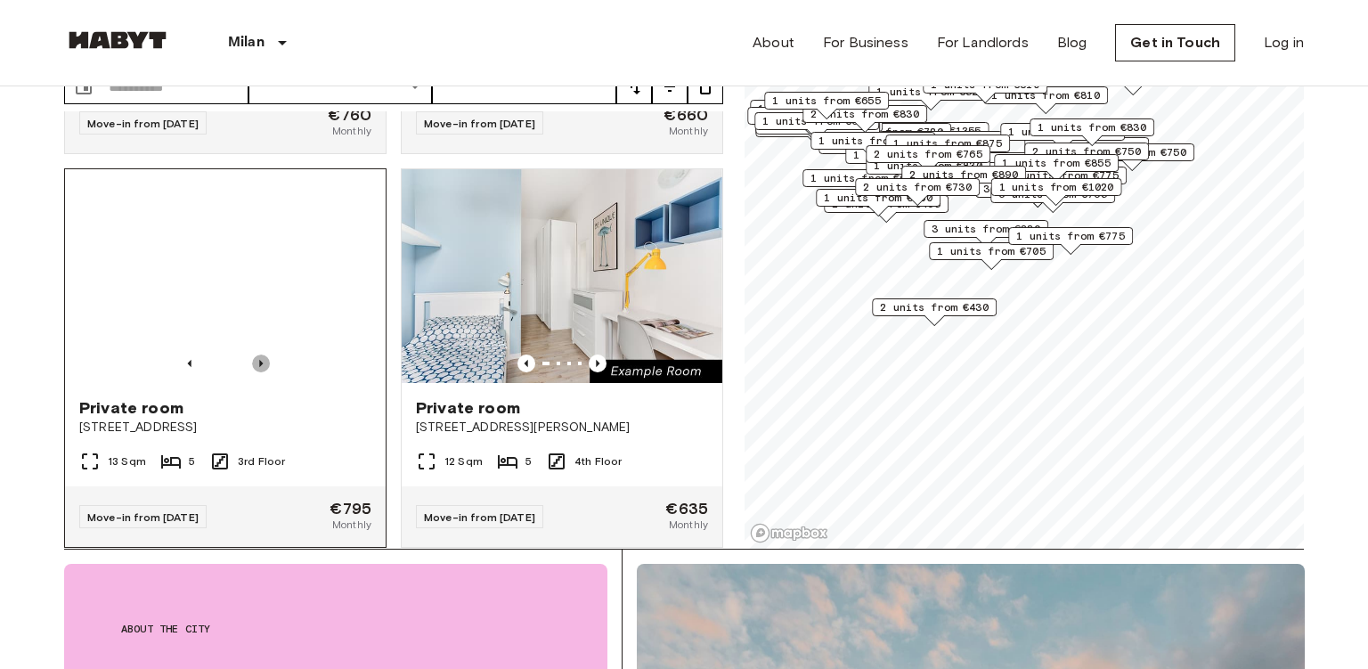
click at [264, 354] on icon "Previous image" at bounding box center [261, 363] width 18 height 18
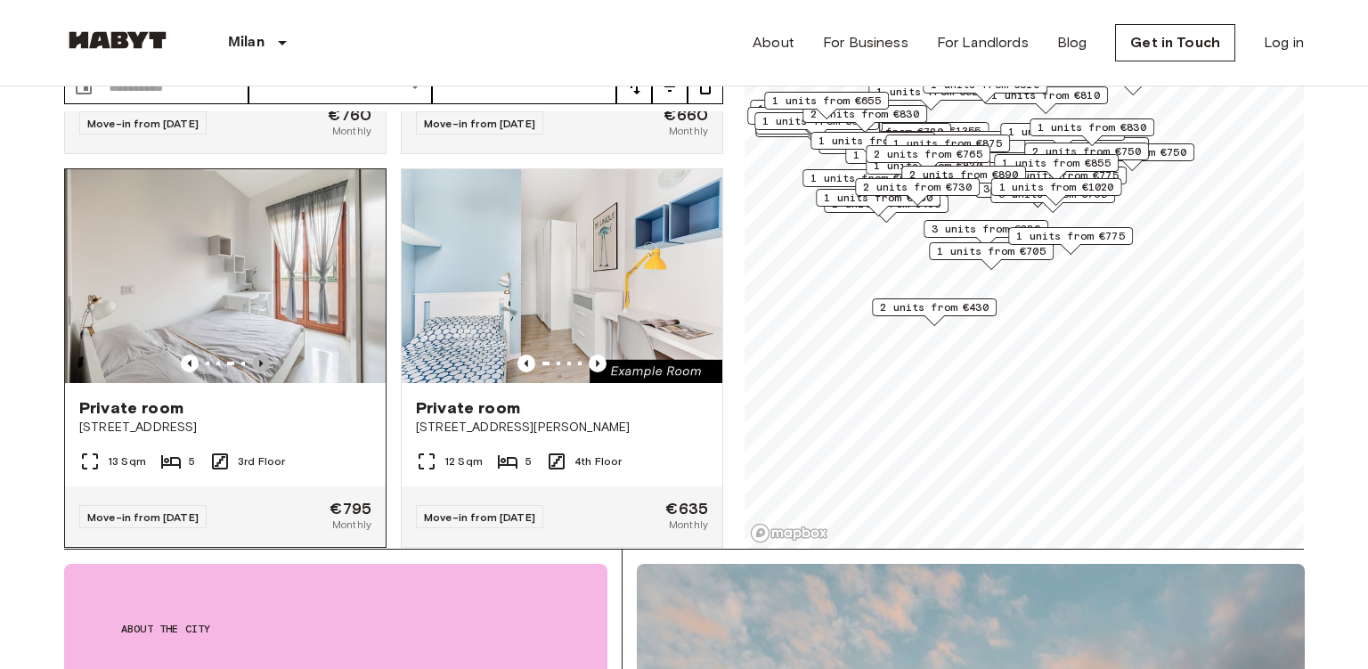
click at [264, 354] on icon "Previous image" at bounding box center [261, 363] width 18 height 18
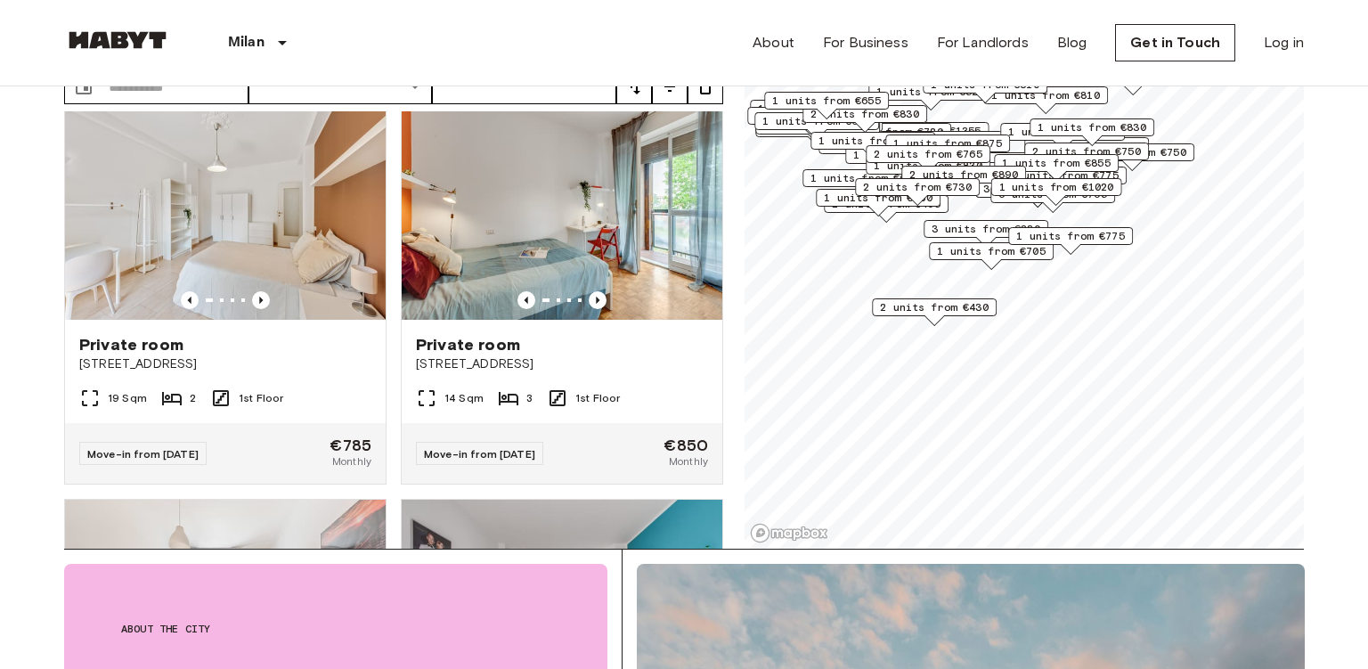
scroll to position [9075, 0]
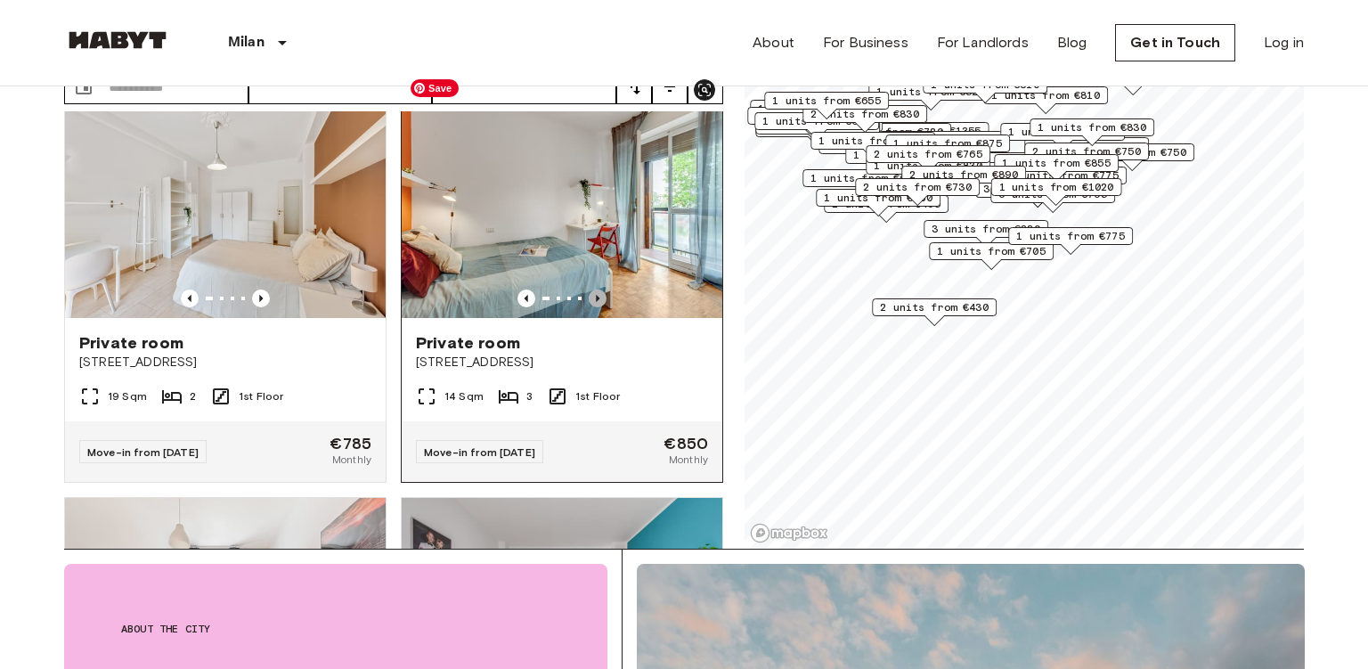
click at [598, 289] on icon "Previous image" at bounding box center [598, 298] width 18 height 18
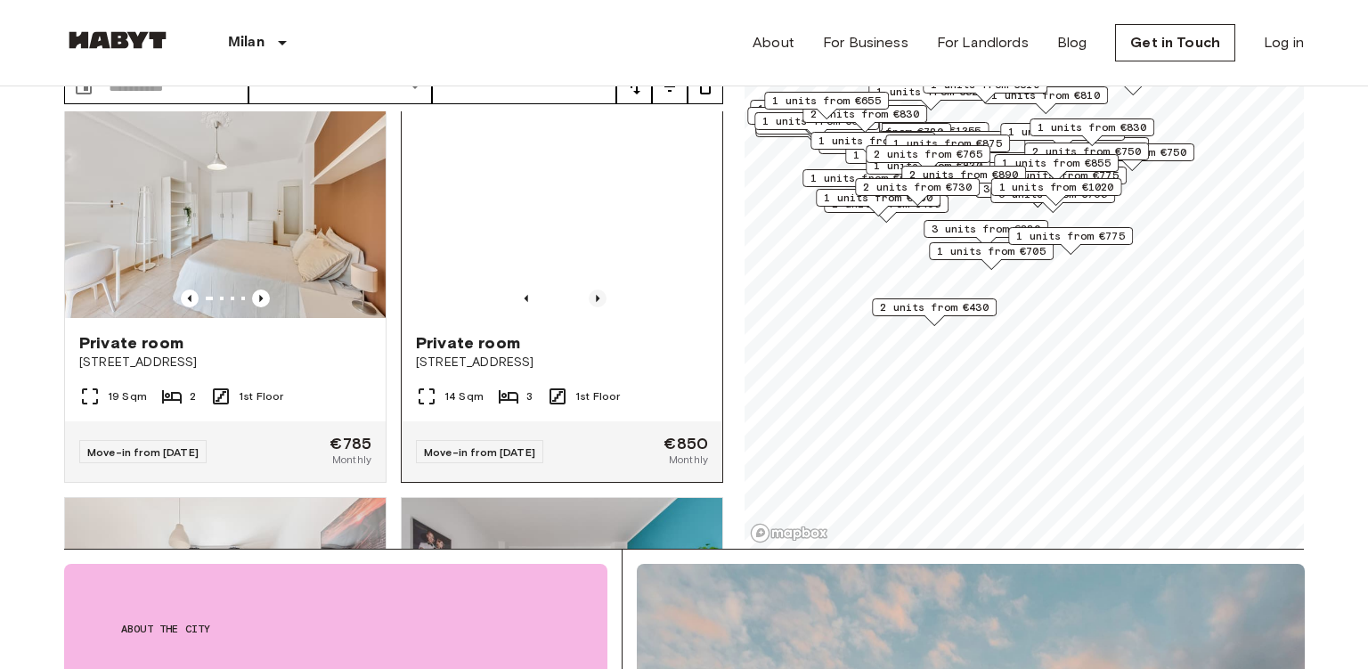
click at [598, 289] on icon "Previous image" at bounding box center [598, 298] width 18 height 18
click at [597, 289] on icon "Previous image" at bounding box center [598, 298] width 18 height 18
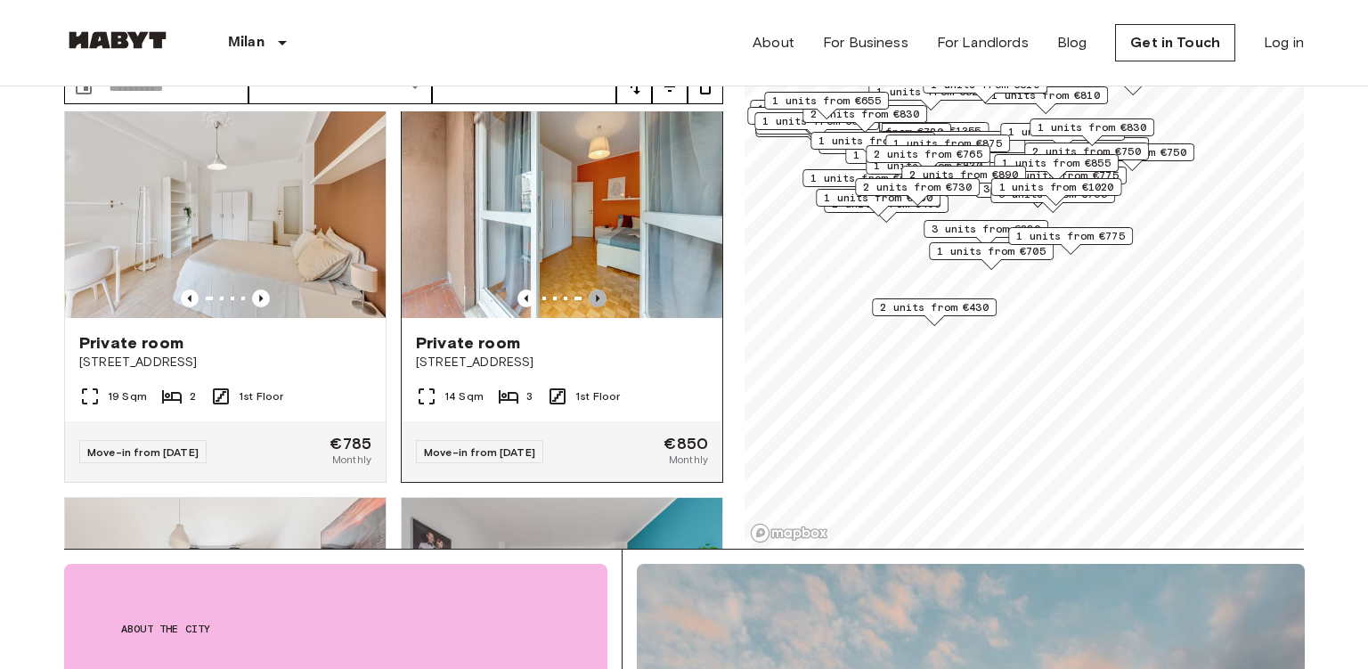
click at [597, 289] on icon "Previous image" at bounding box center [598, 298] width 18 height 18
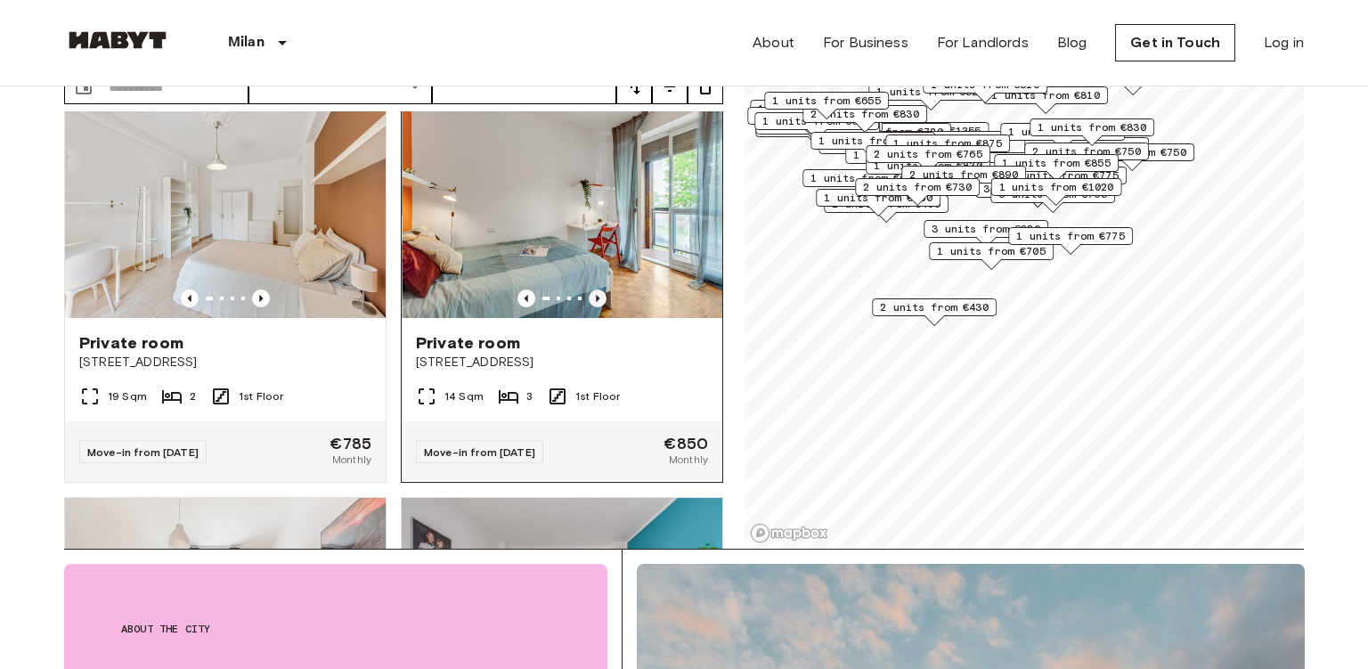
click at [597, 289] on icon "Previous image" at bounding box center [598, 298] width 18 height 18
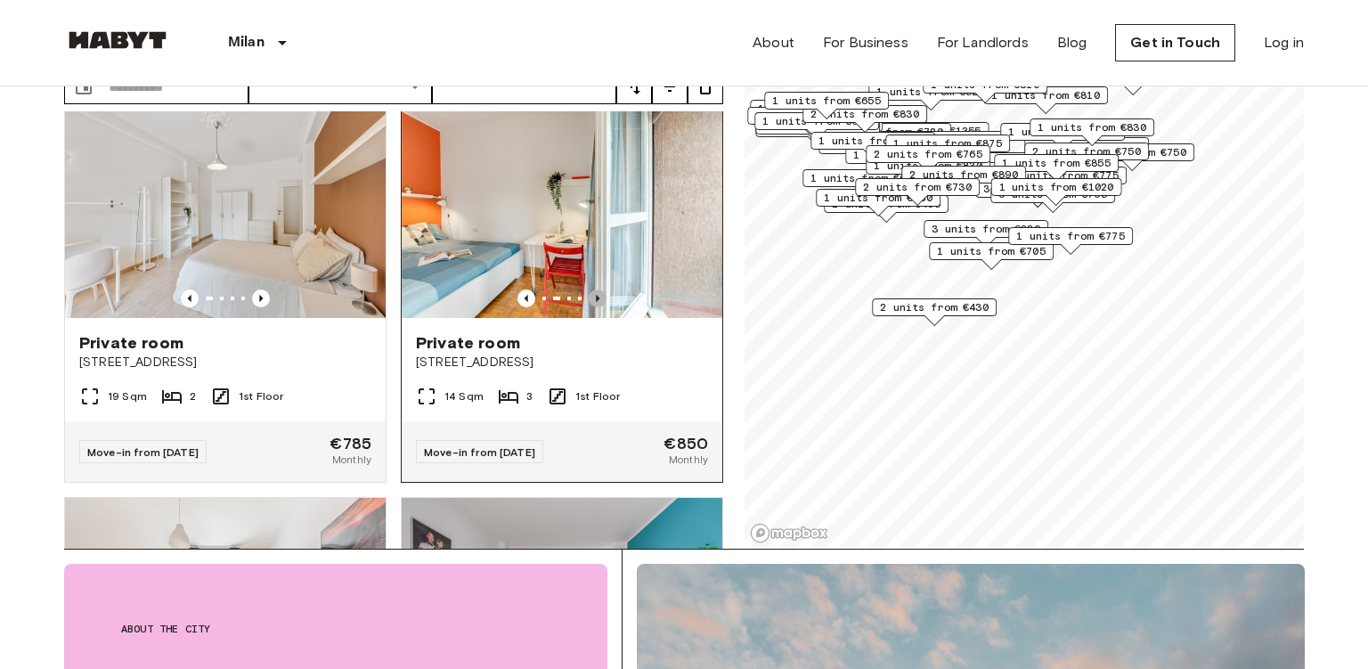
click at [597, 289] on icon "Previous image" at bounding box center [598, 298] width 18 height 18
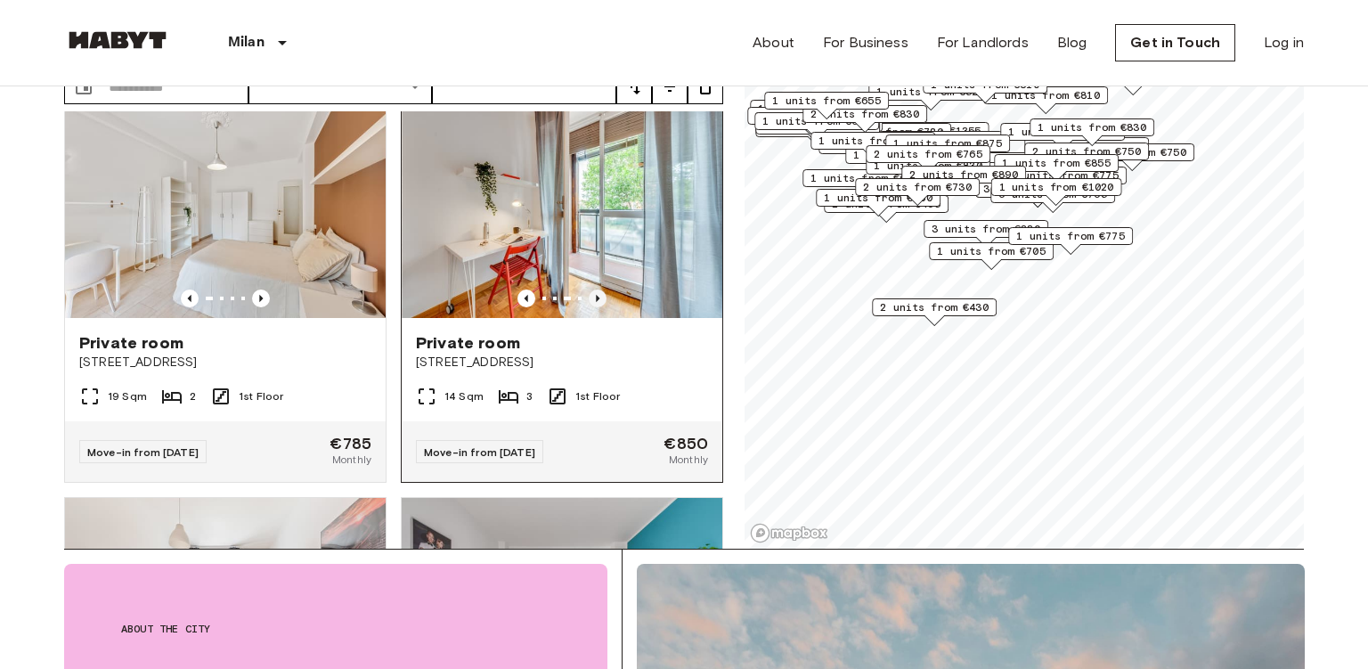
click at [597, 295] on icon "Previous image" at bounding box center [598, 298] width 4 height 7
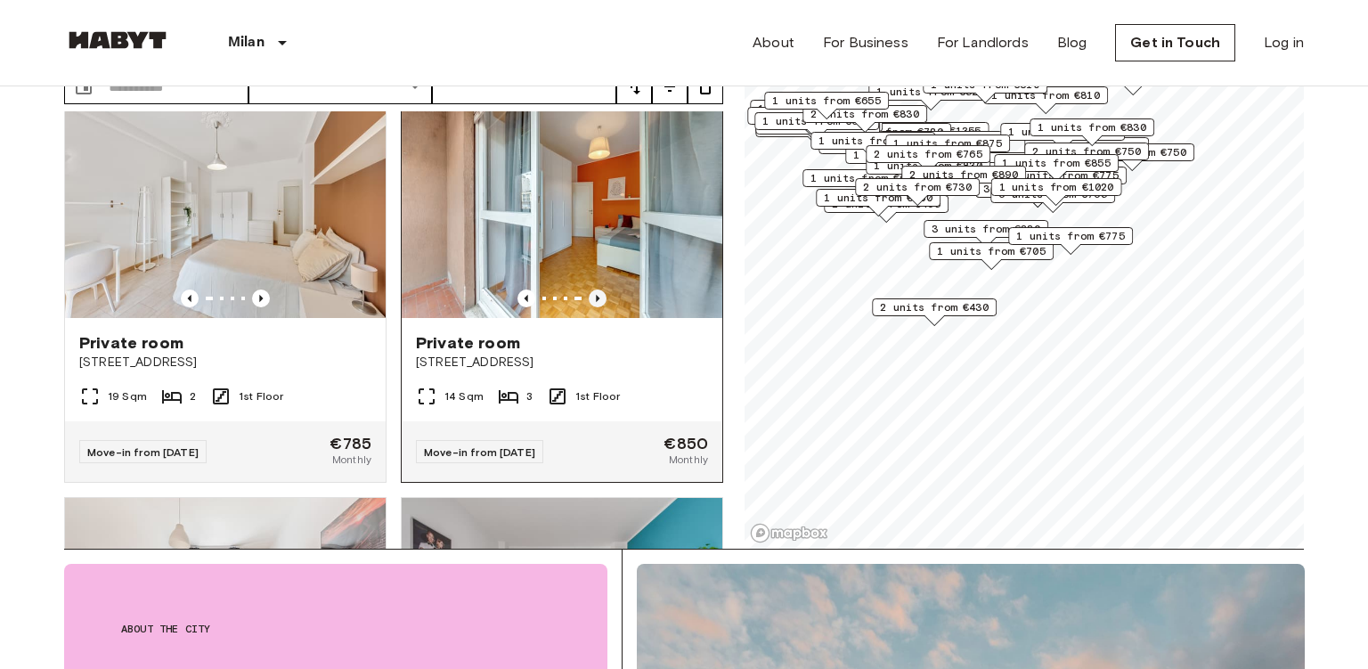
click at [597, 295] on icon "Previous image" at bounding box center [598, 298] width 4 height 7
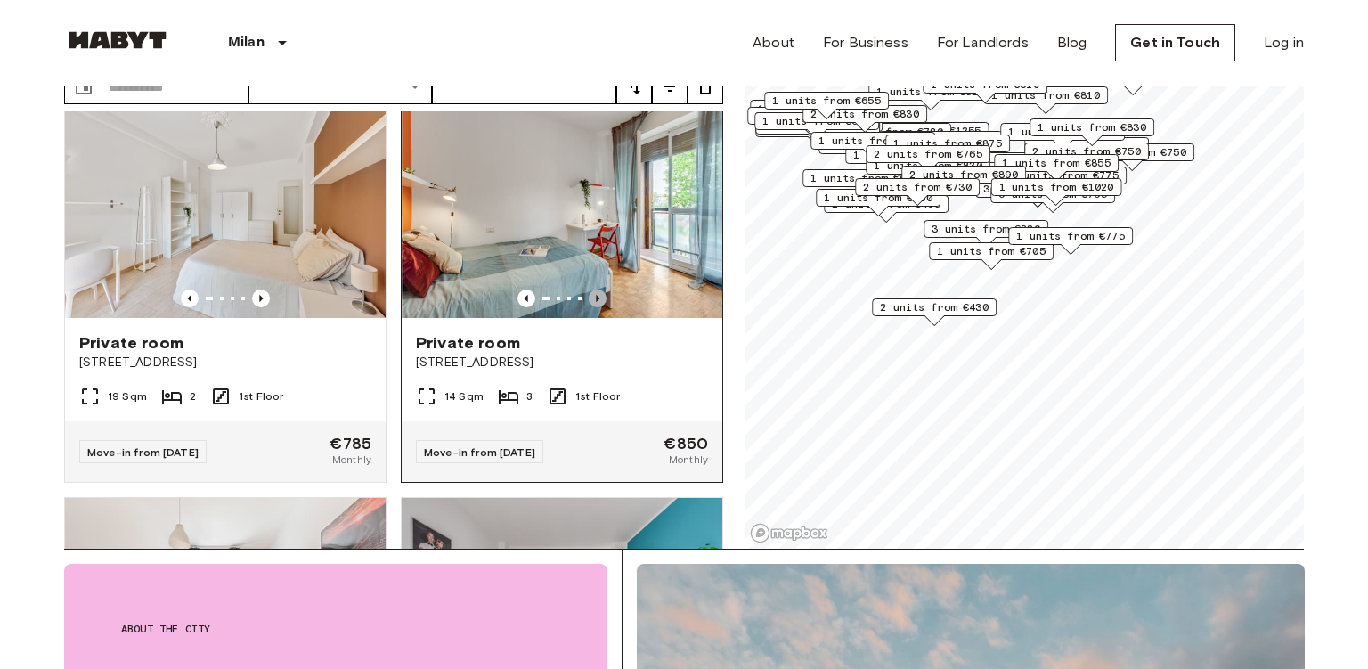
click at [597, 295] on icon "Previous image" at bounding box center [598, 298] width 4 height 7
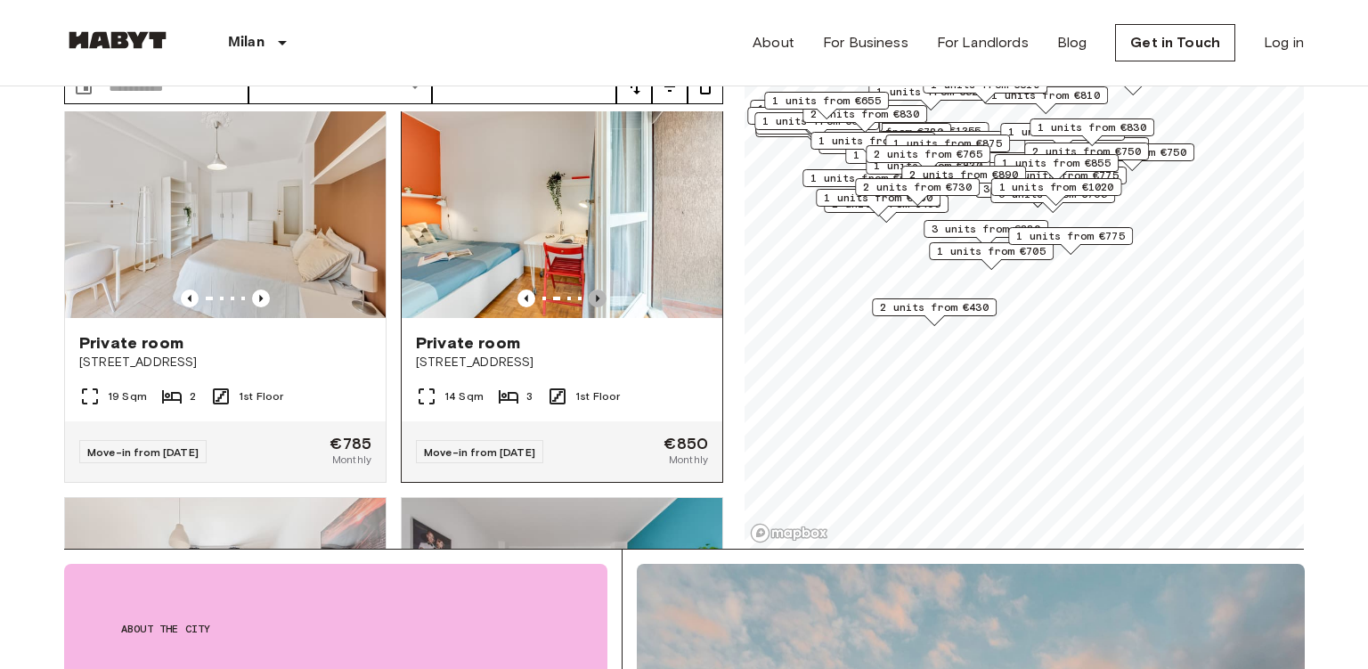
click at [597, 295] on icon "Previous image" at bounding box center [598, 298] width 4 height 7
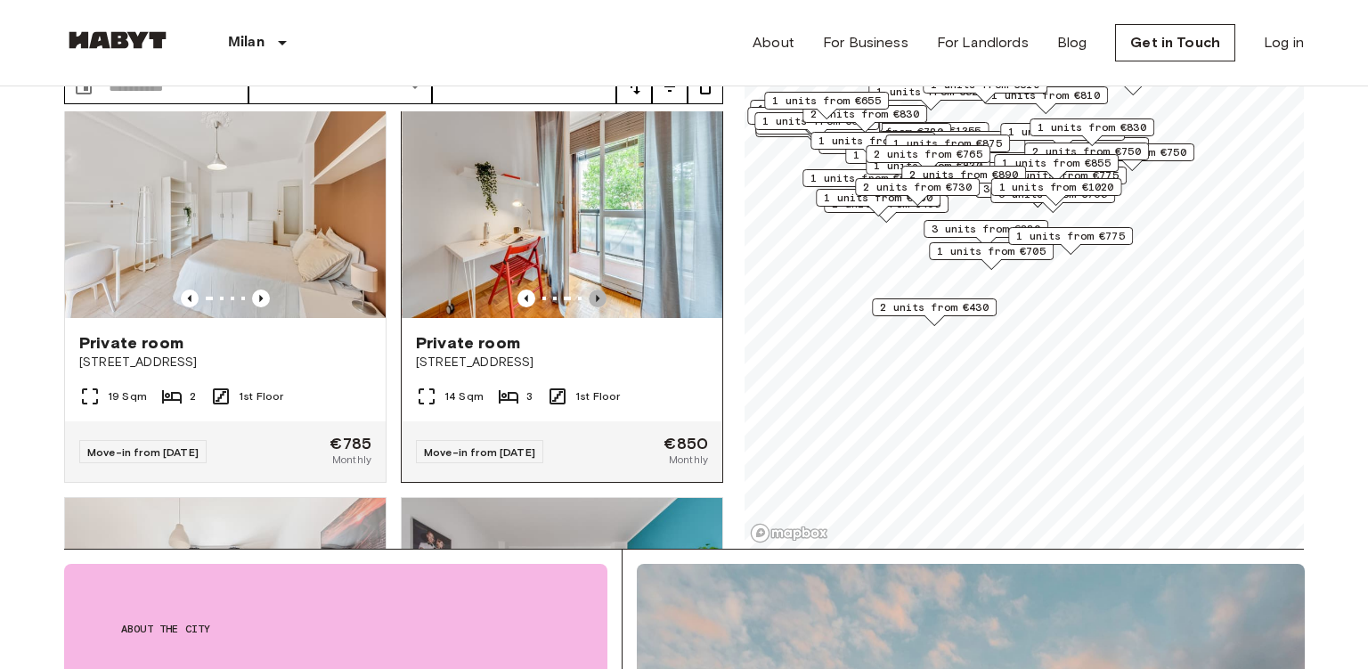
click at [597, 295] on icon "Previous image" at bounding box center [598, 298] width 4 height 7
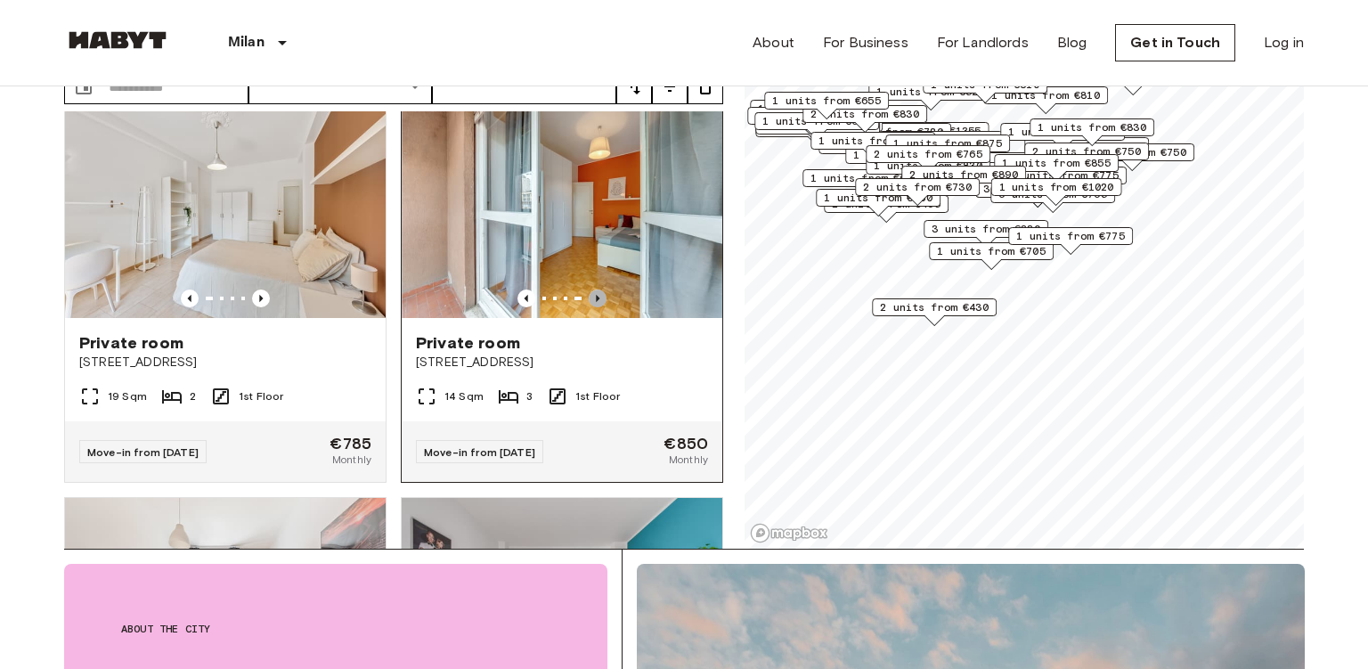
click at [597, 295] on icon "Previous image" at bounding box center [598, 298] width 4 height 7
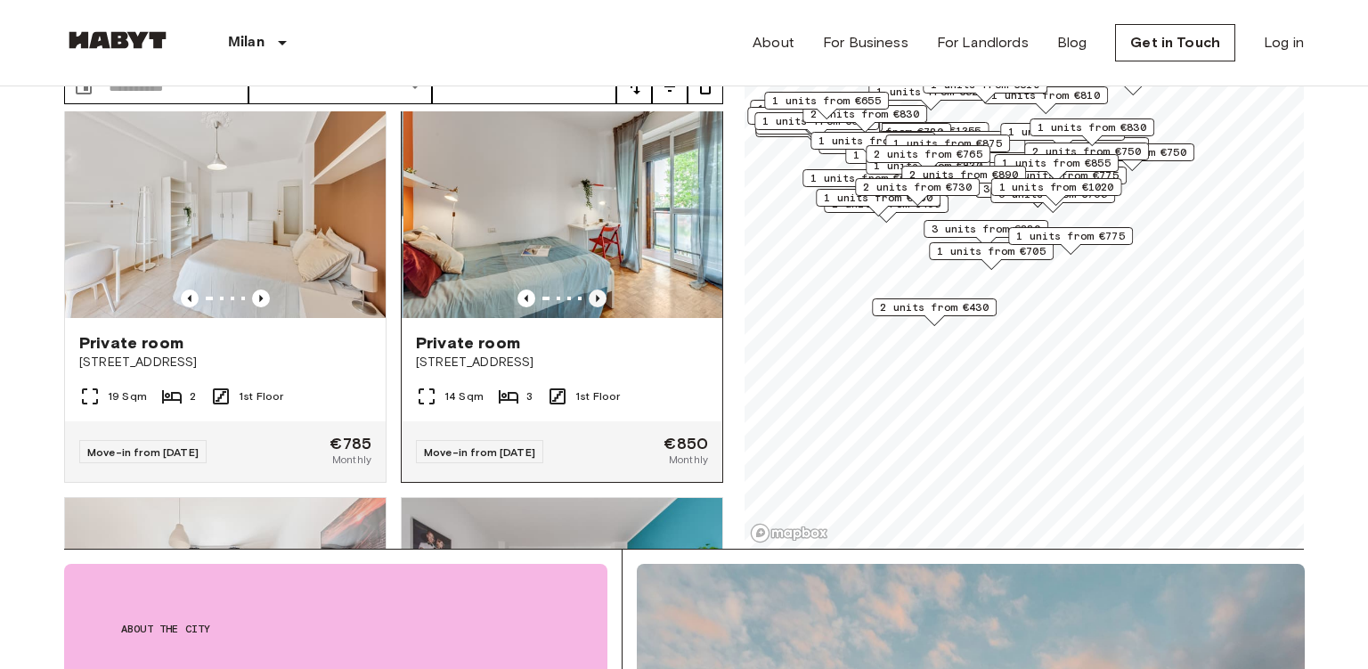
click at [597, 295] on icon "Previous image" at bounding box center [598, 298] width 4 height 7
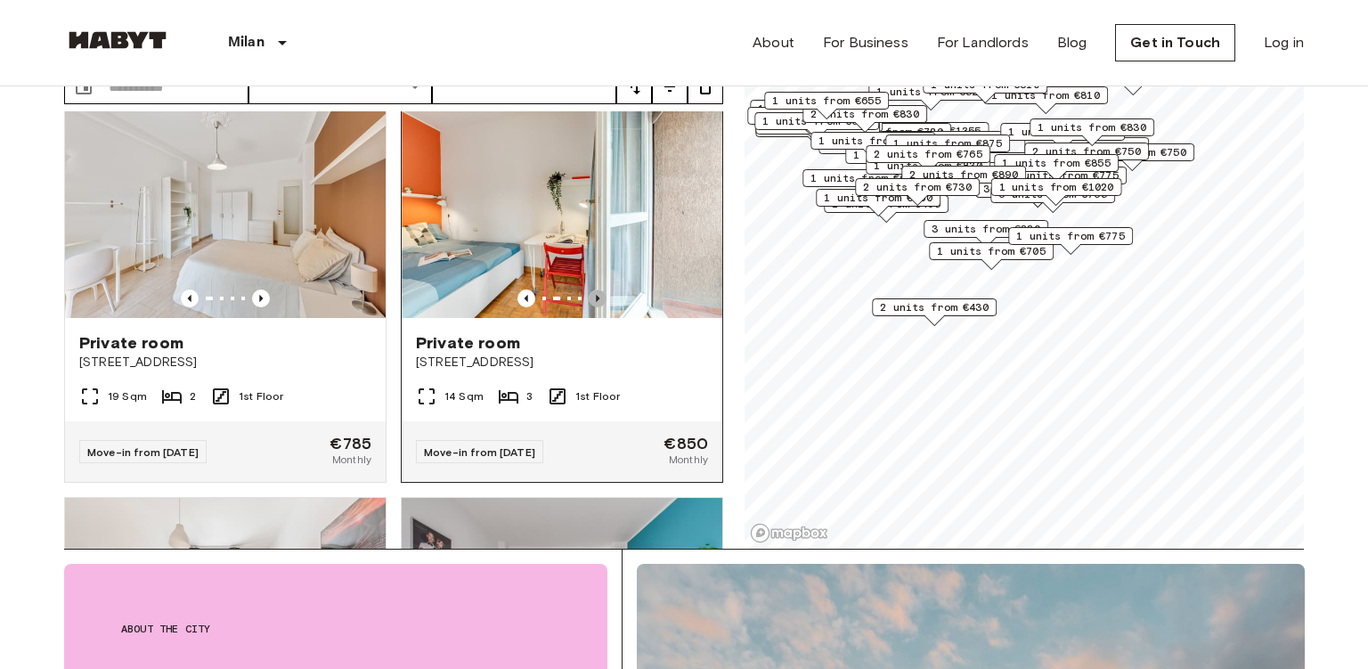
click at [597, 295] on icon "Previous image" at bounding box center [598, 298] width 4 height 7
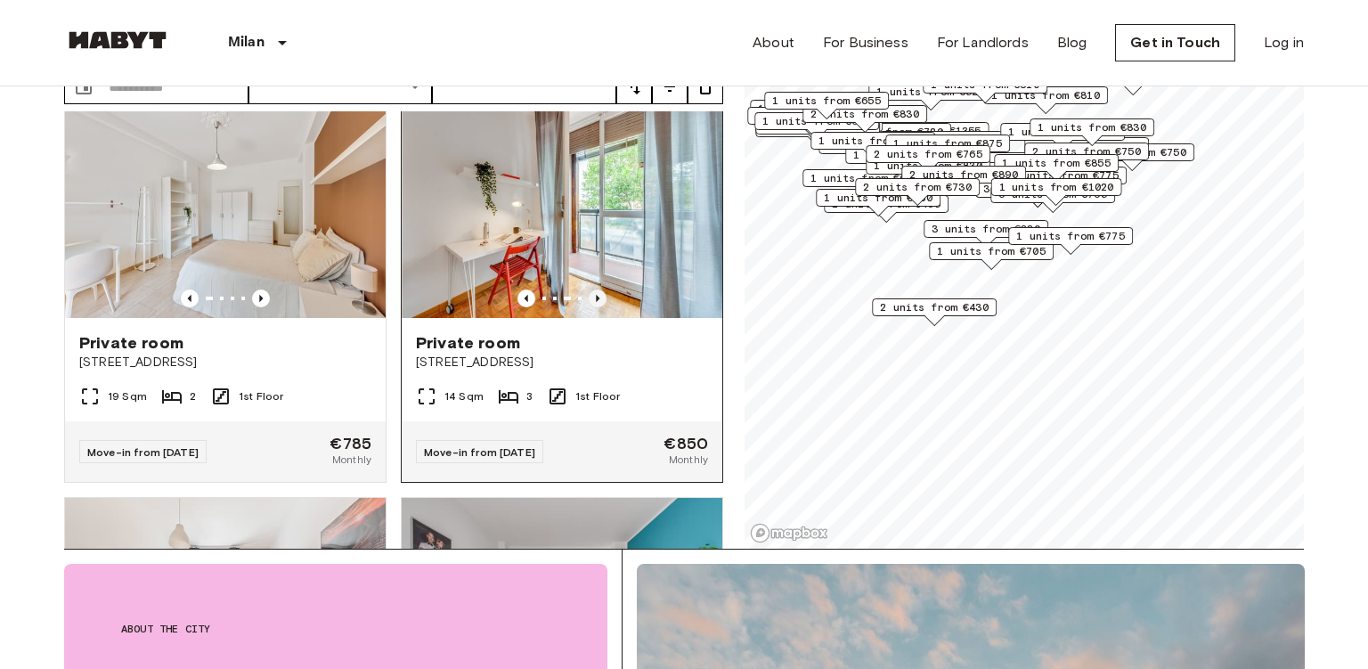
click at [596, 289] on icon "Previous image" at bounding box center [598, 298] width 18 height 18
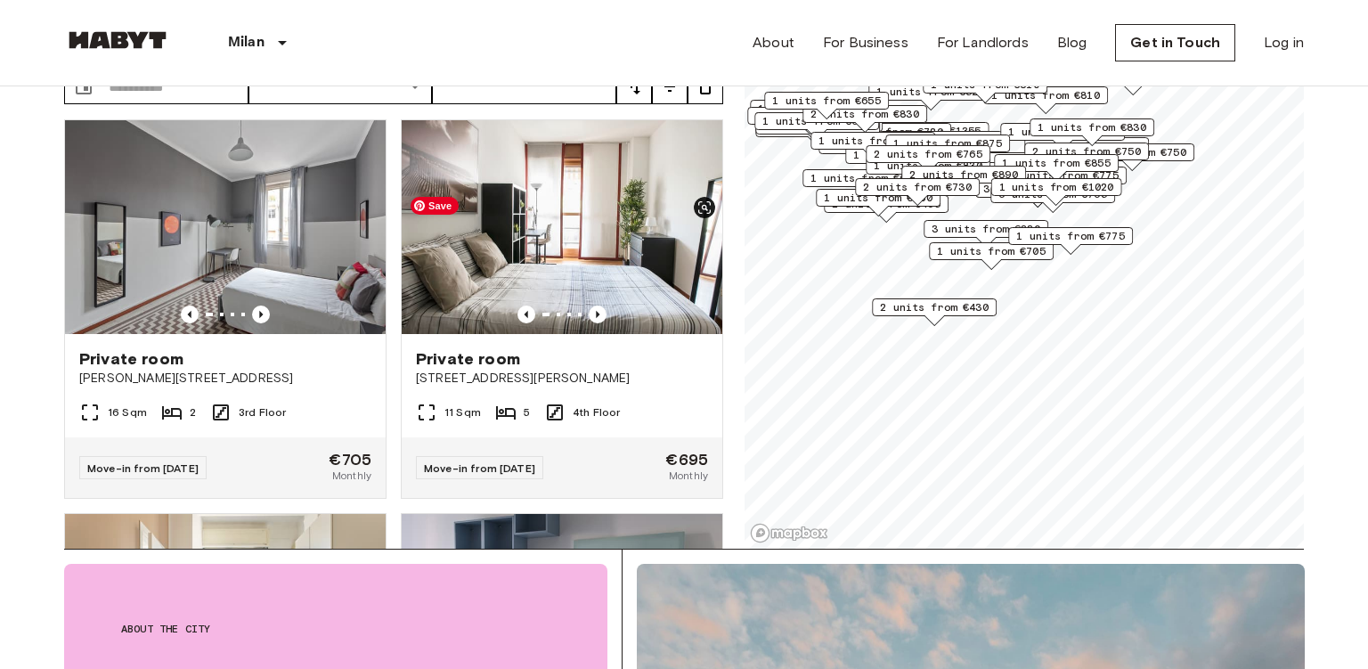
scroll to position [9849, 0]
